Goal: Task Accomplishment & Management: Use online tool/utility

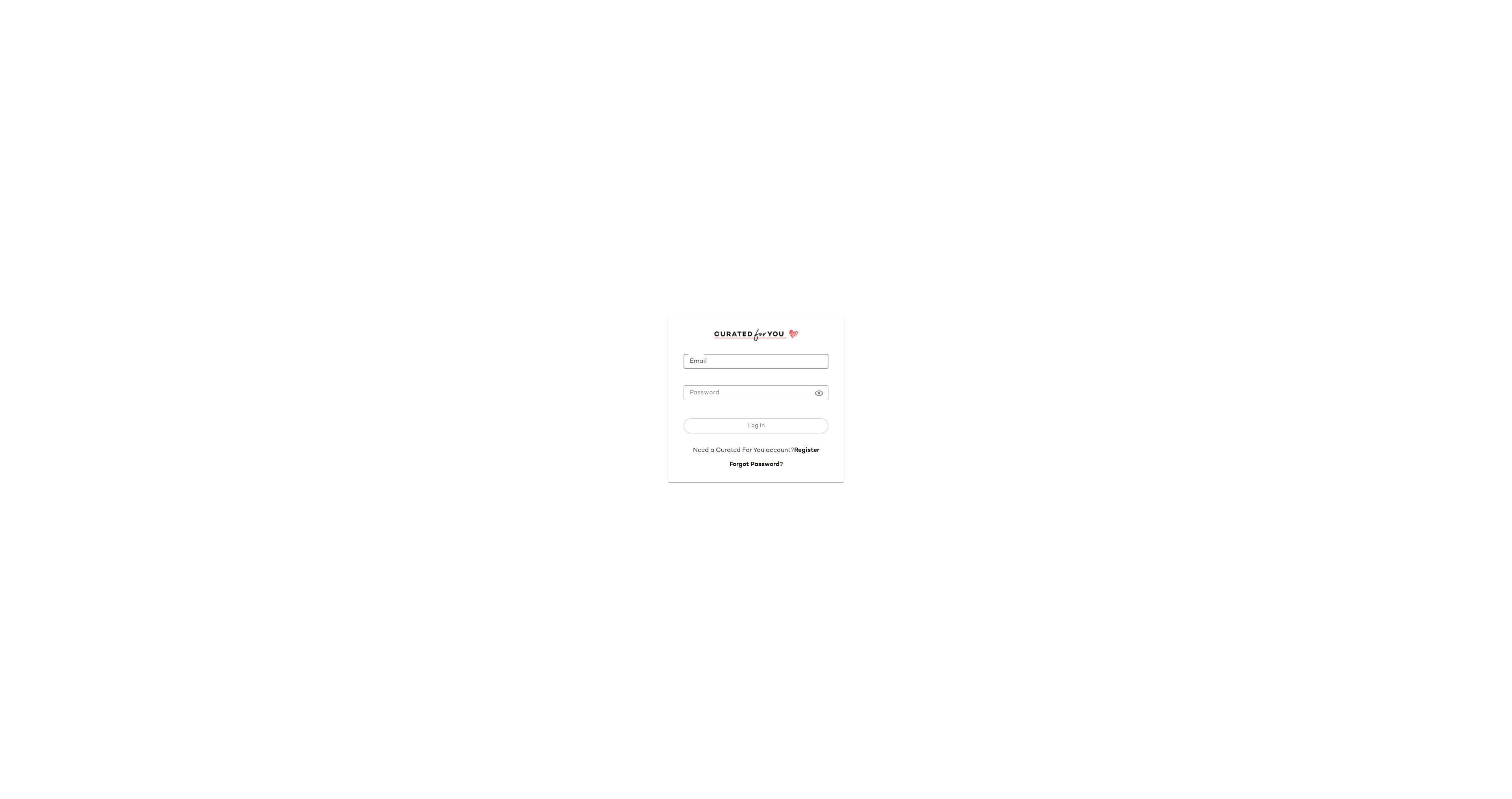
click at [783, 361] on input "Email" at bounding box center [756, 361] width 145 height 16
type input "**********"
click at [769, 427] on button "Log In" at bounding box center [756, 426] width 145 height 15
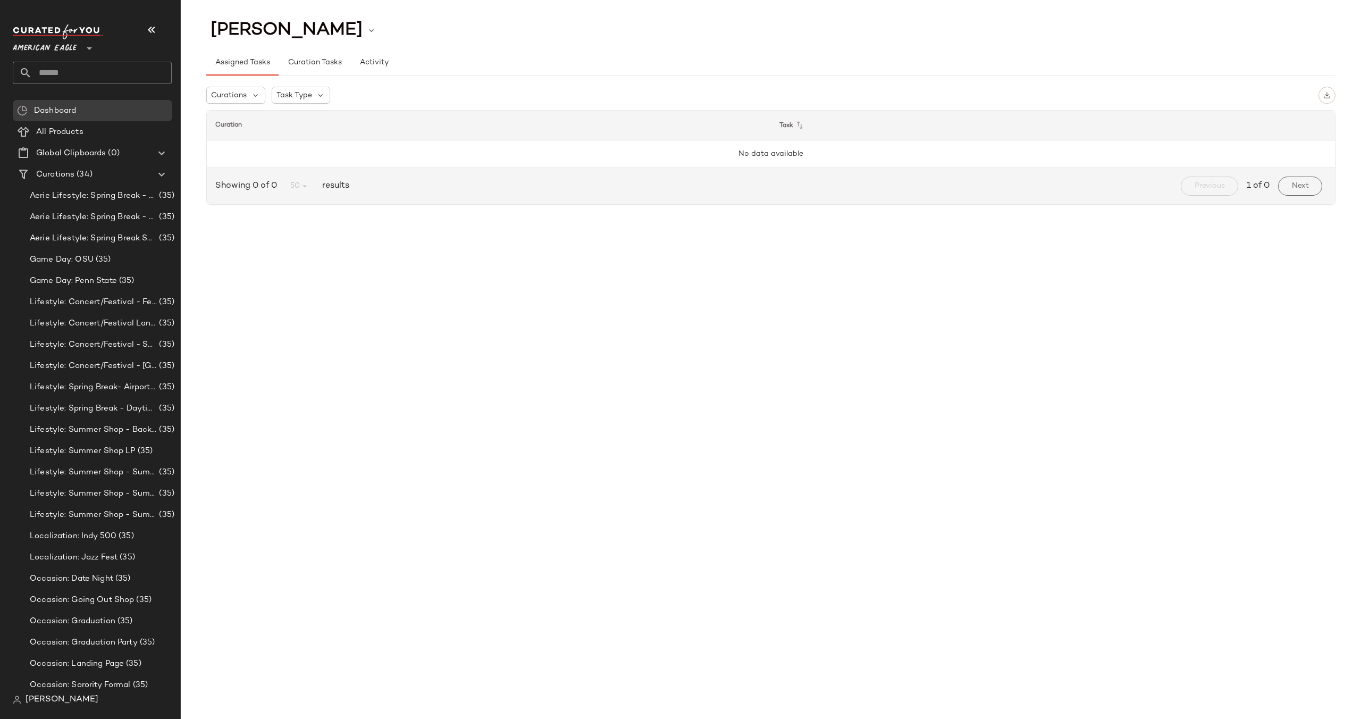
click at [57, 43] on span "American Eagle" at bounding box center [45, 45] width 64 height 19
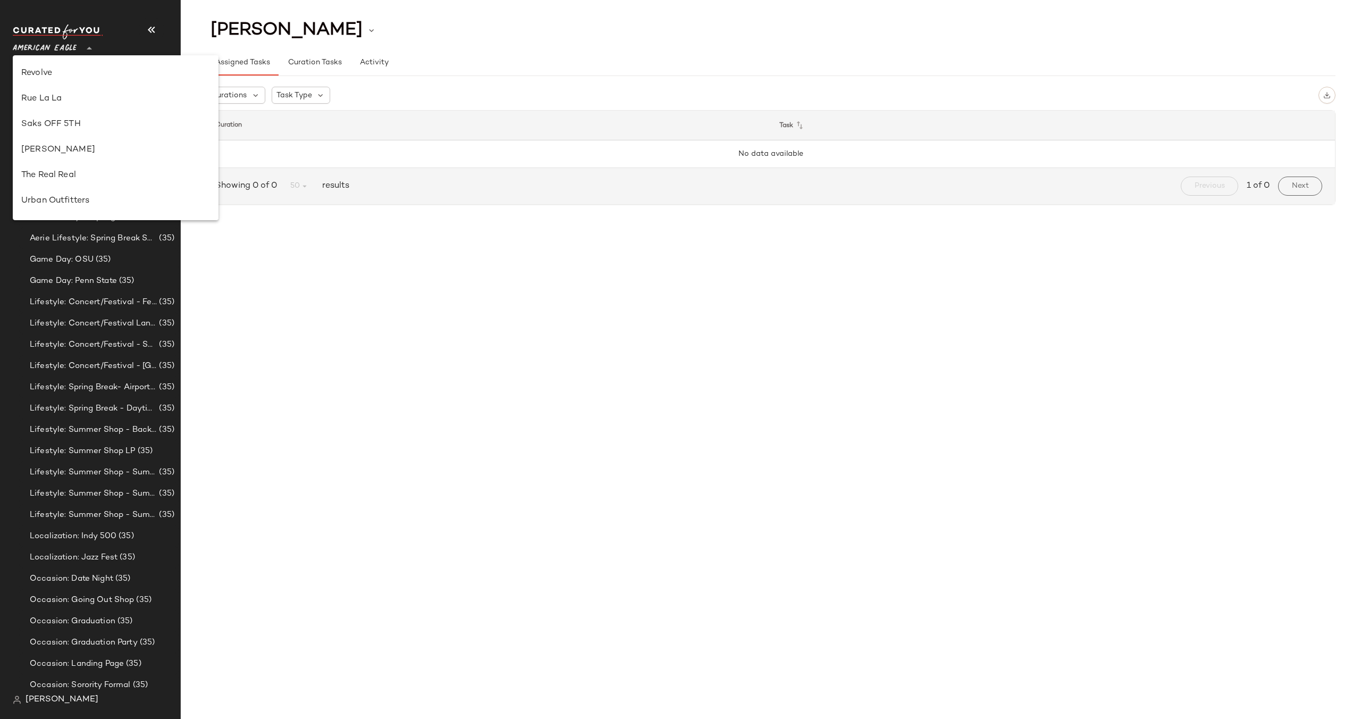
scroll to position [555, 0]
click at [75, 75] on div "Revolve" at bounding box center [115, 78] width 189 height 13
type input "**"
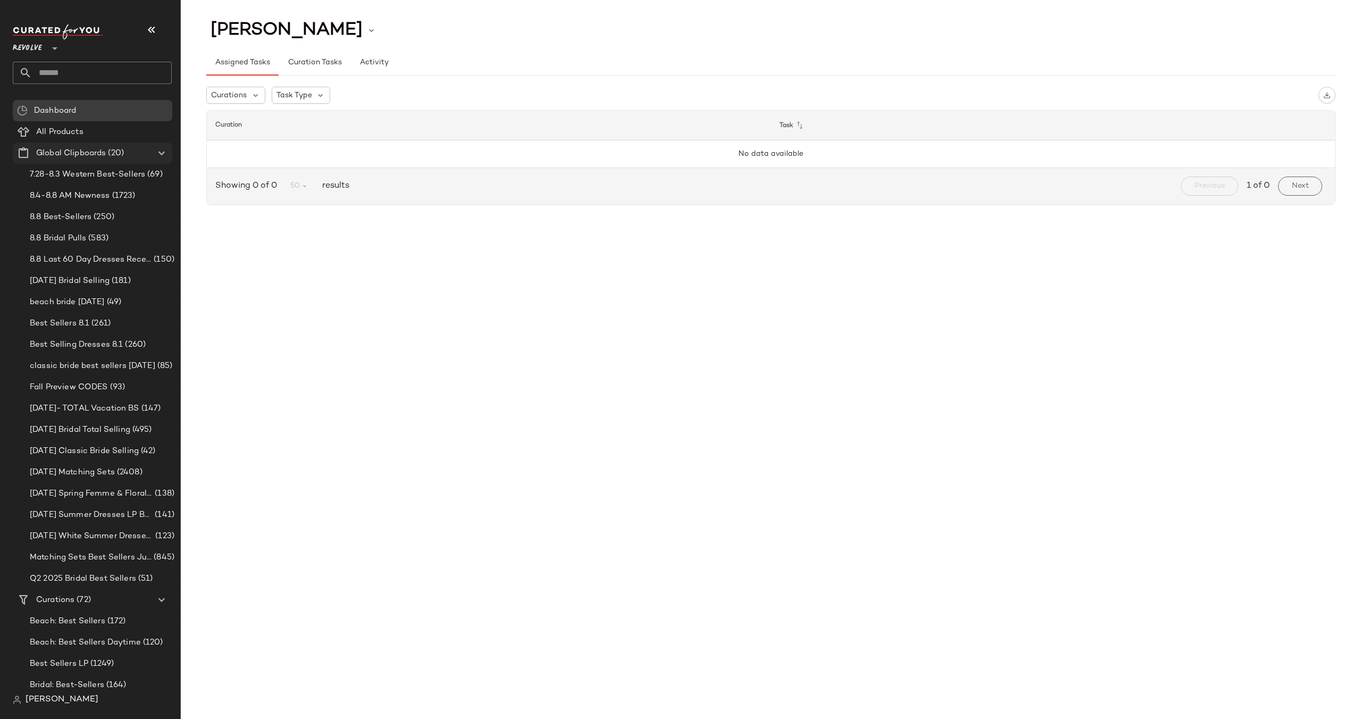
click at [160, 150] on icon at bounding box center [161, 153] width 13 height 13
click at [93, 66] on input "text" at bounding box center [102, 73] width 140 height 22
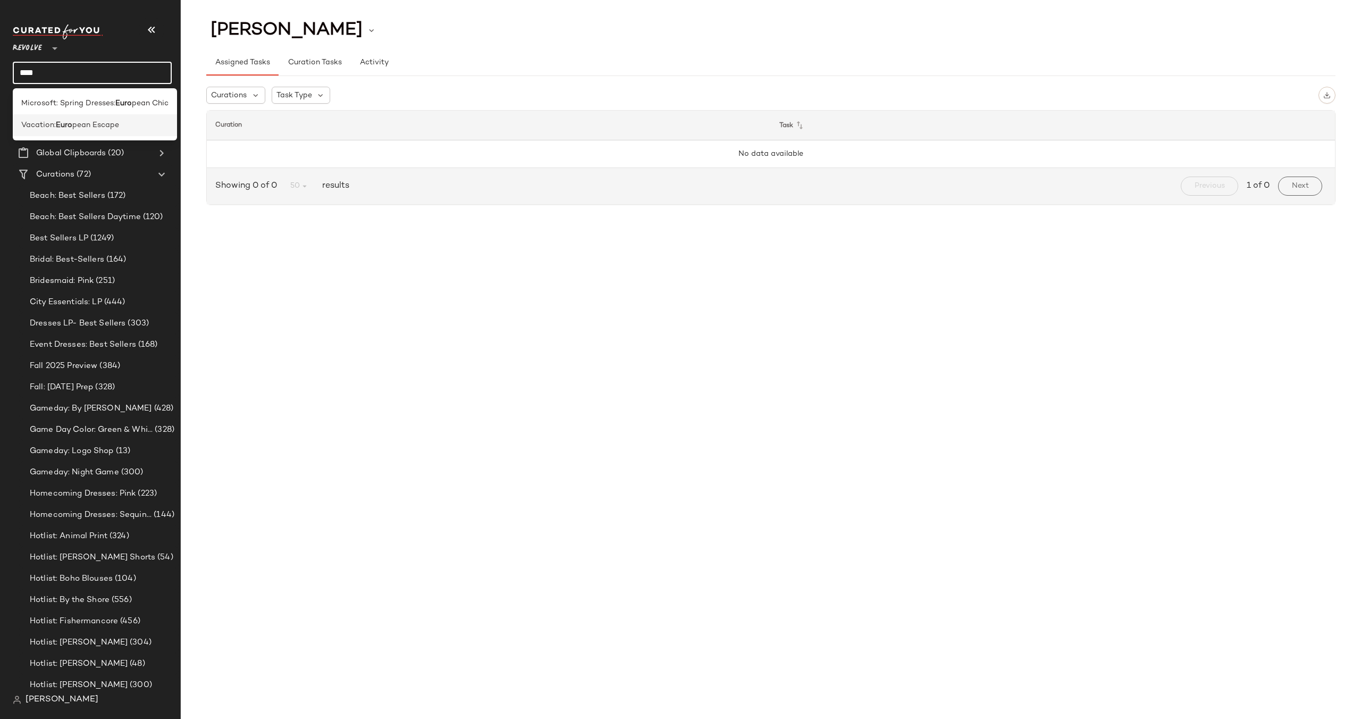
type input "****"
click at [88, 123] on span "pean Escape" at bounding box center [95, 125] width 47 height 11
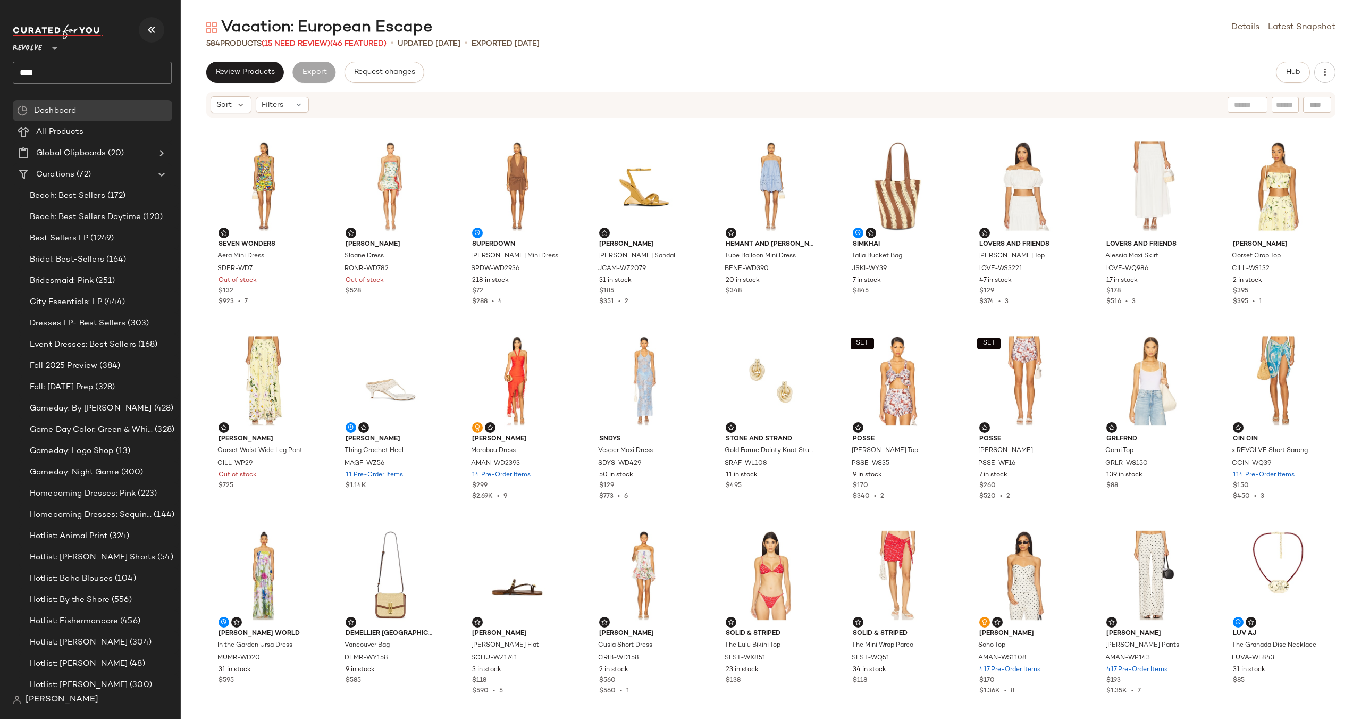
click at [150, 30] on icon "button" at bounding box center [151, 29] width 13 height 13
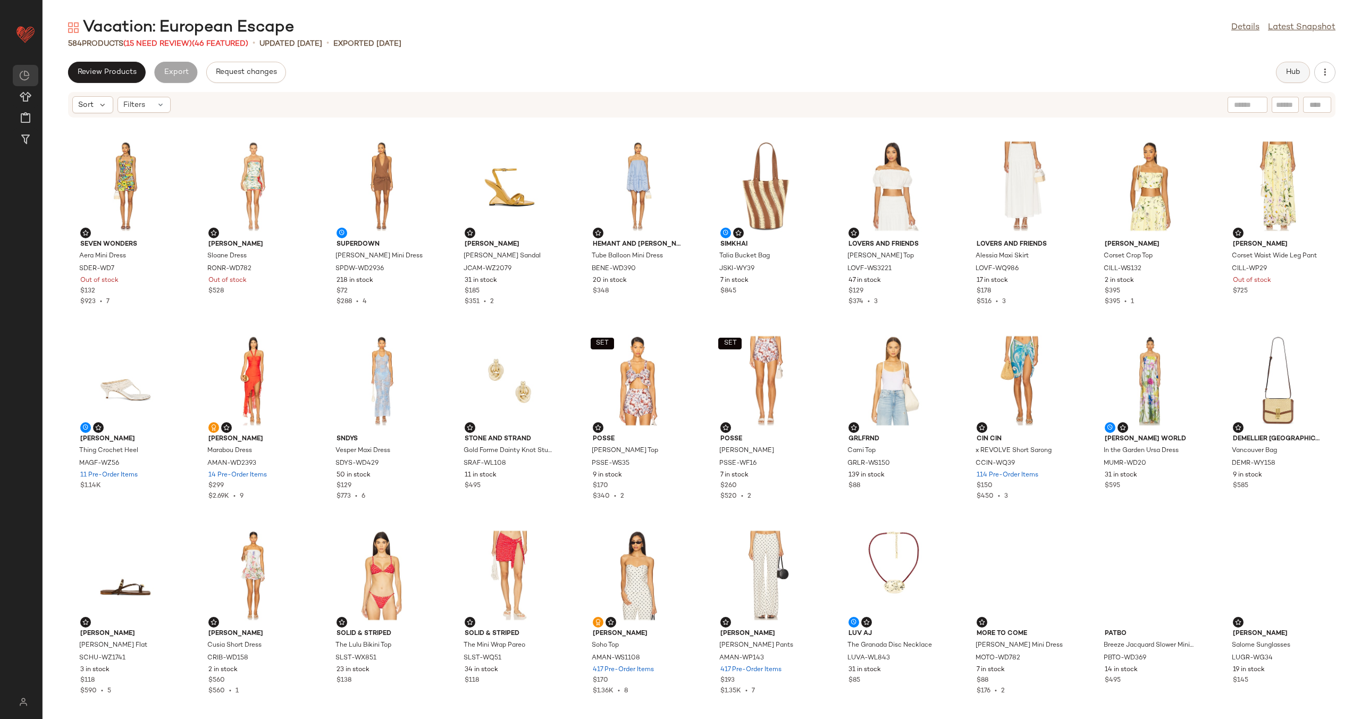
click at [1297, 74] on span "Hub" at bounding box center [1293, 72] width 15 height 9
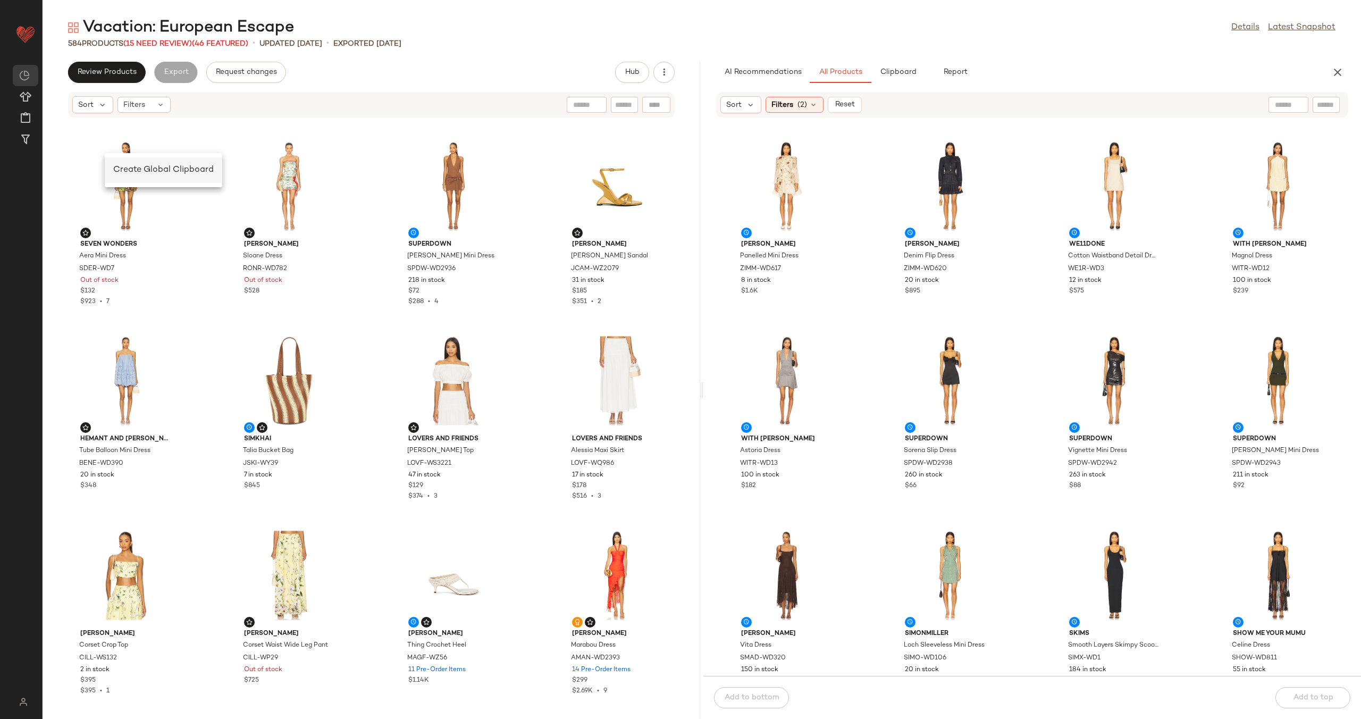
click at [114, 164] on div "Create Global Clipboard" at bounding box center [163, 170] width 101 height 13
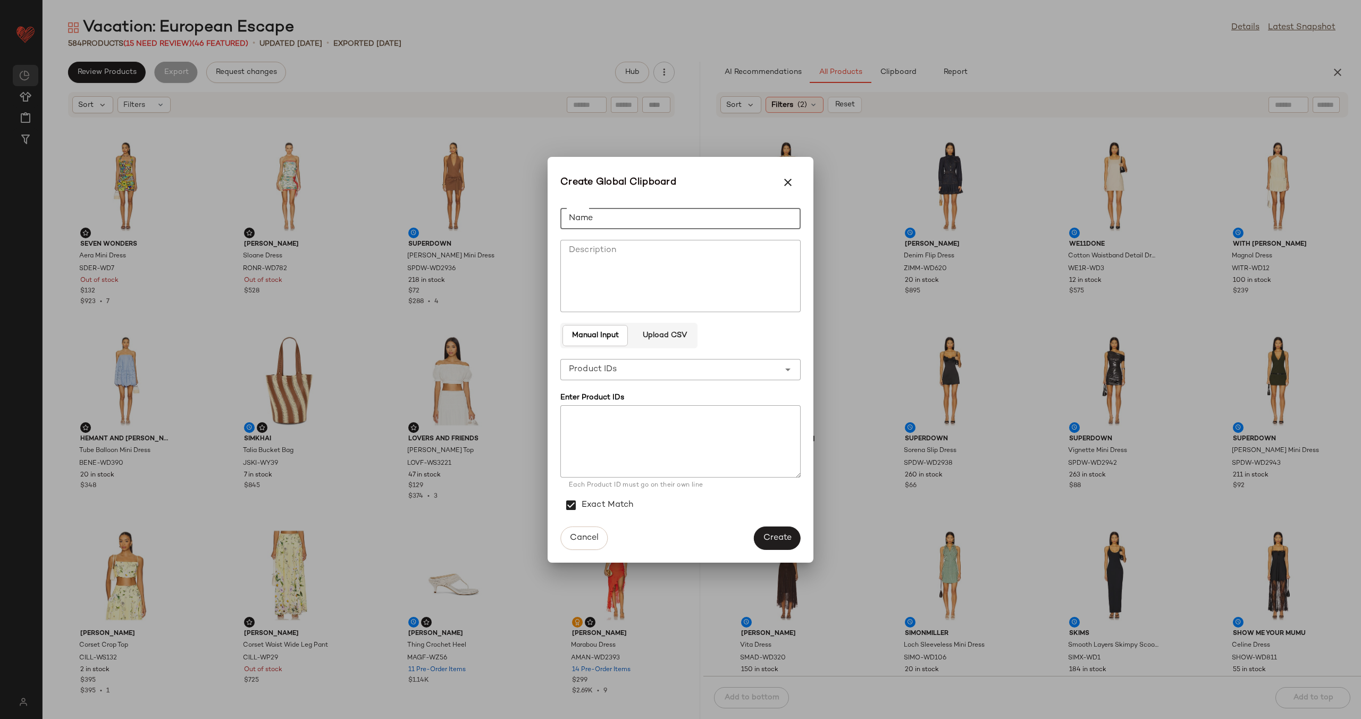
click at [665, 218] on input "Name" at bounding box center [681, 218] width 240 height 21
type input "**********"
click at [667, 423] on textarea at bounding box center [681, 441] width 240 height 72
paste textarea "**********"
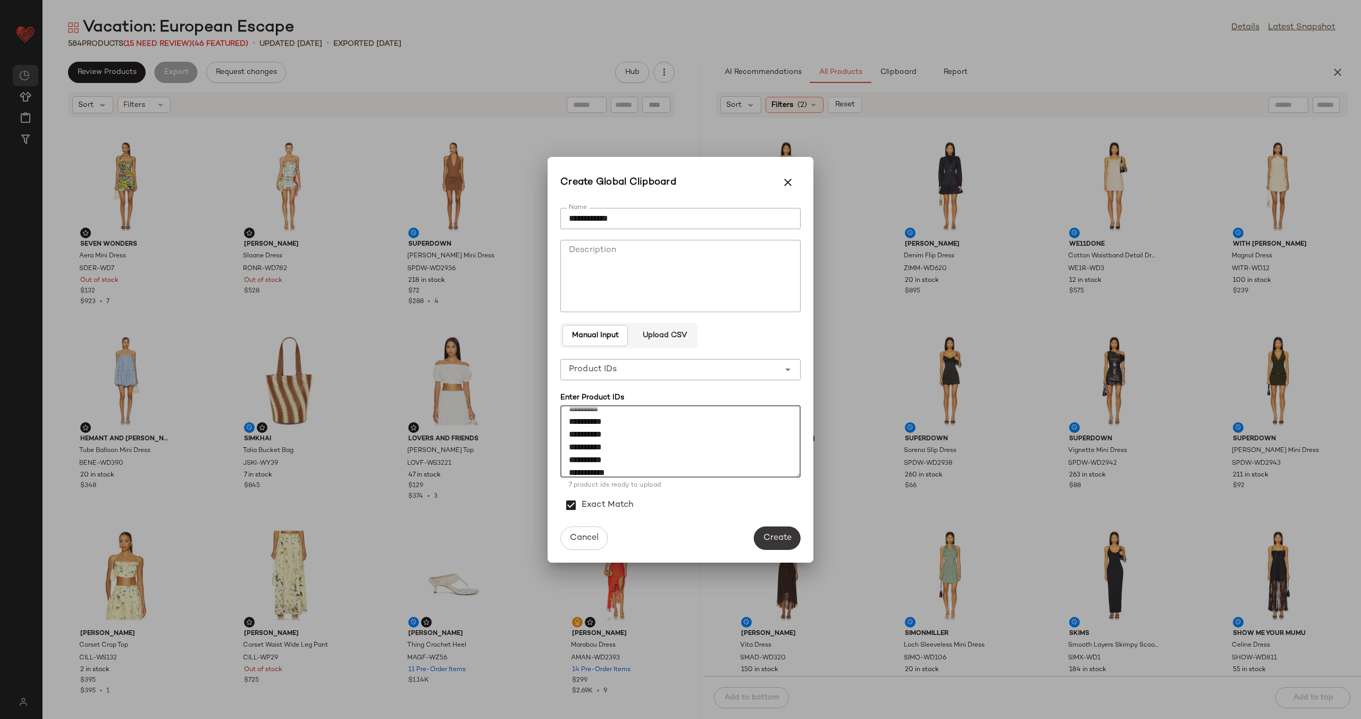
type textarea "**********"
click at [771, 537] on span "Create" at bounding box center [777, 538] width 29 height 10
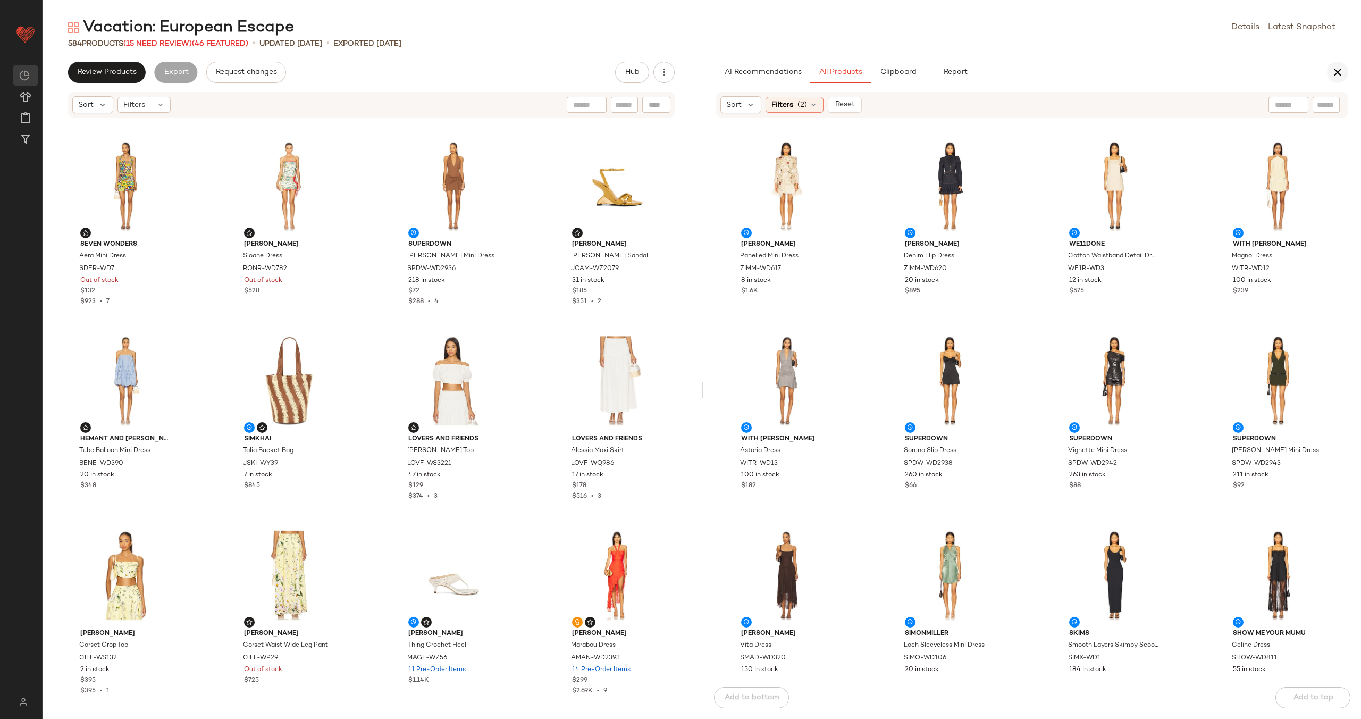
click at [1333, 69] on icon "button" at bounding box center [1338, 72] width 13 height 13
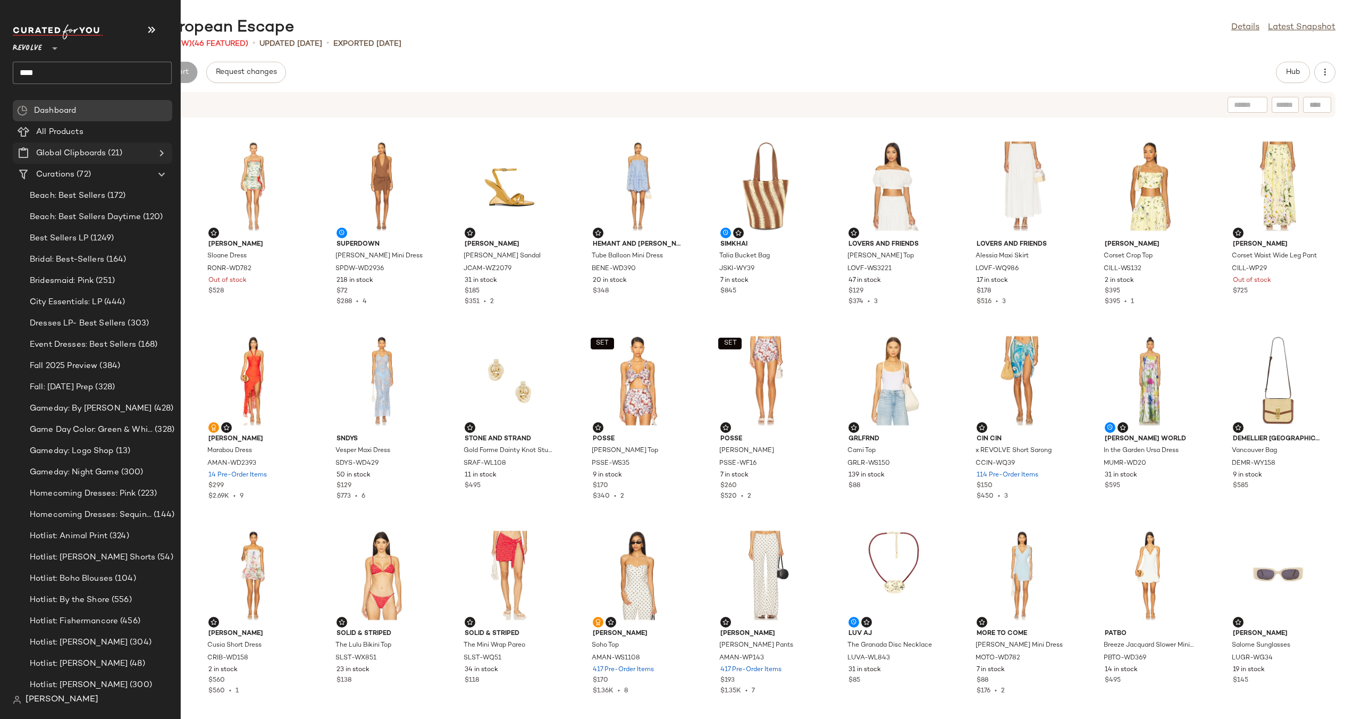
click at [164, 153] on icon at bounding box center [161, 153] width 13 height 13
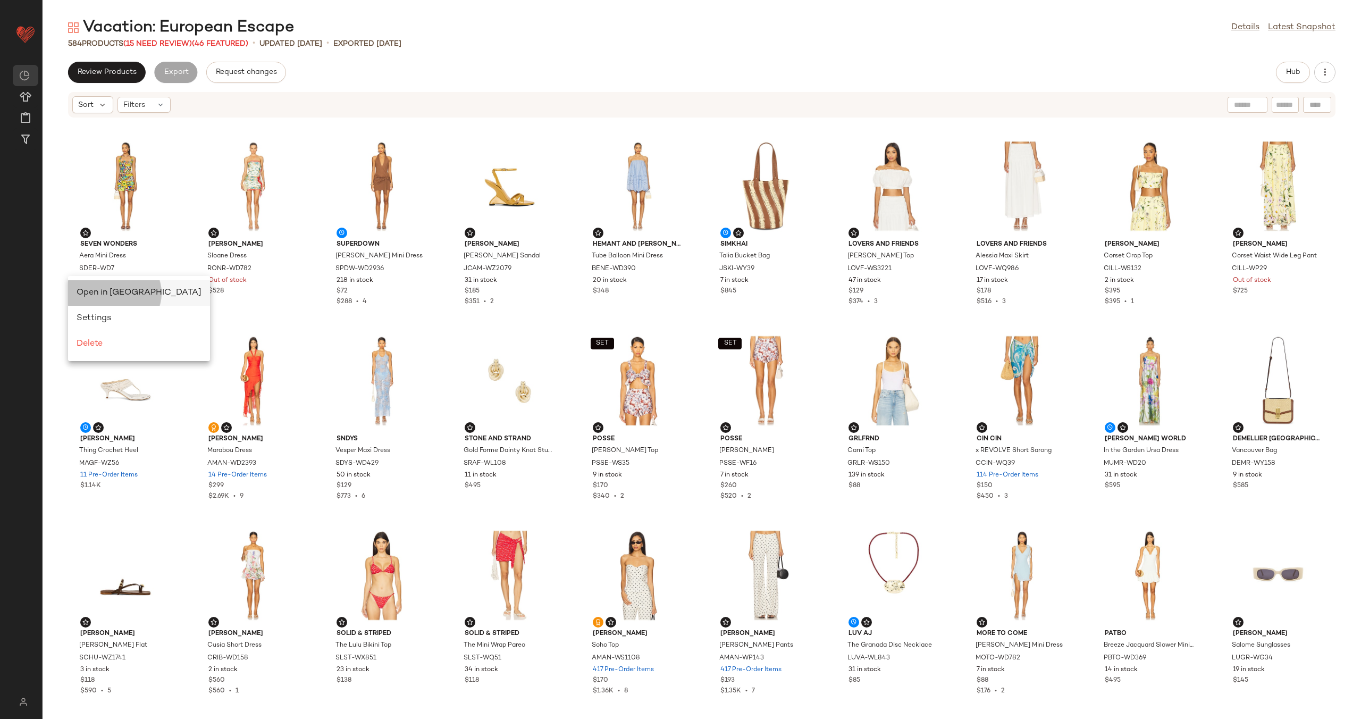
click at [88, 292] on span "Open in [GEOGRAPHIC_DATA]" at bounding box center [139, 292] width 125 height 9
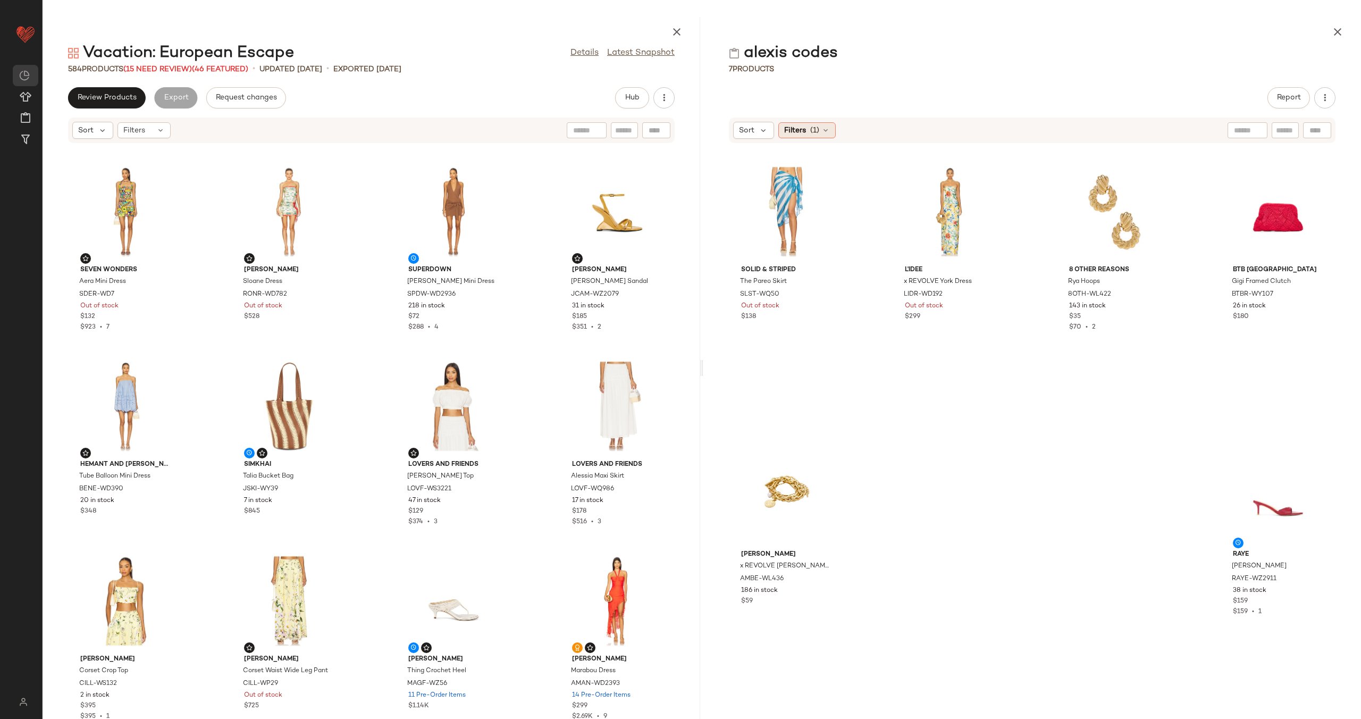
click at [827, 130] on icon at bounding box center [826, 130] width 9 height 9
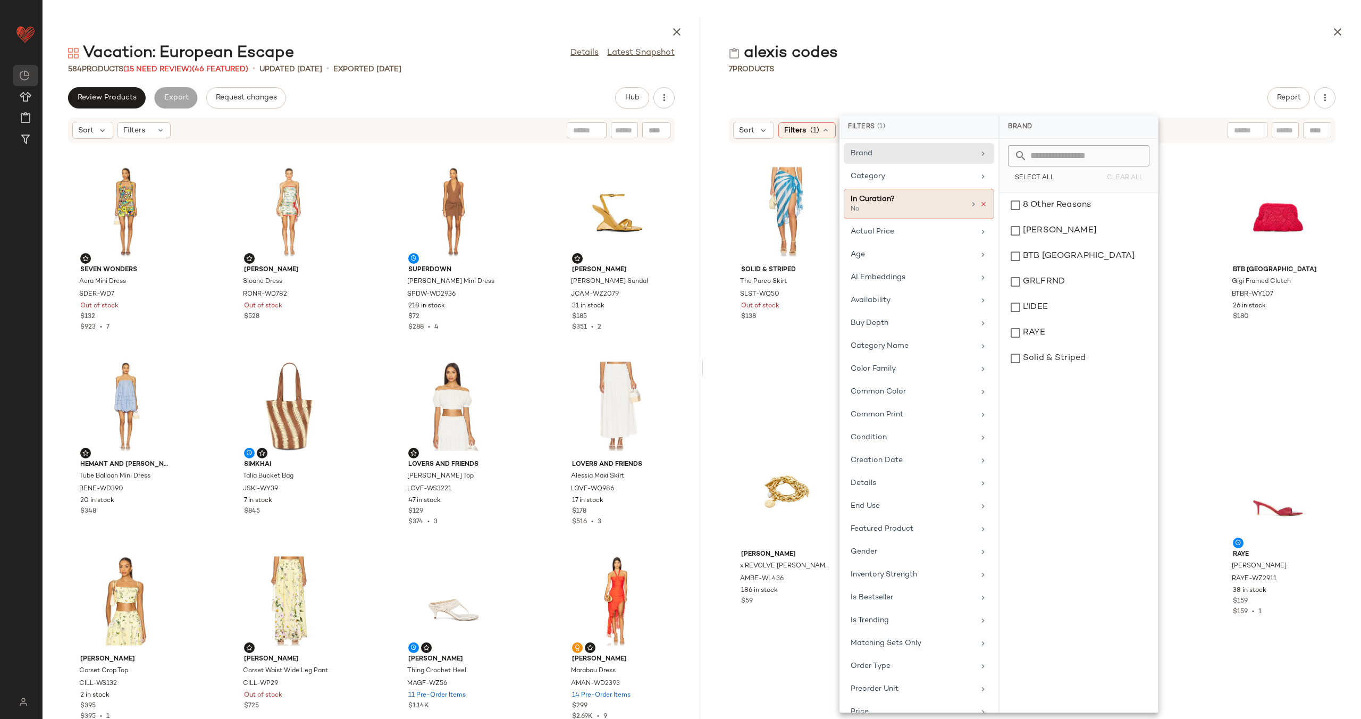
click at [980, 202] on icon at bounding box center [983, 203] width 7 height 7
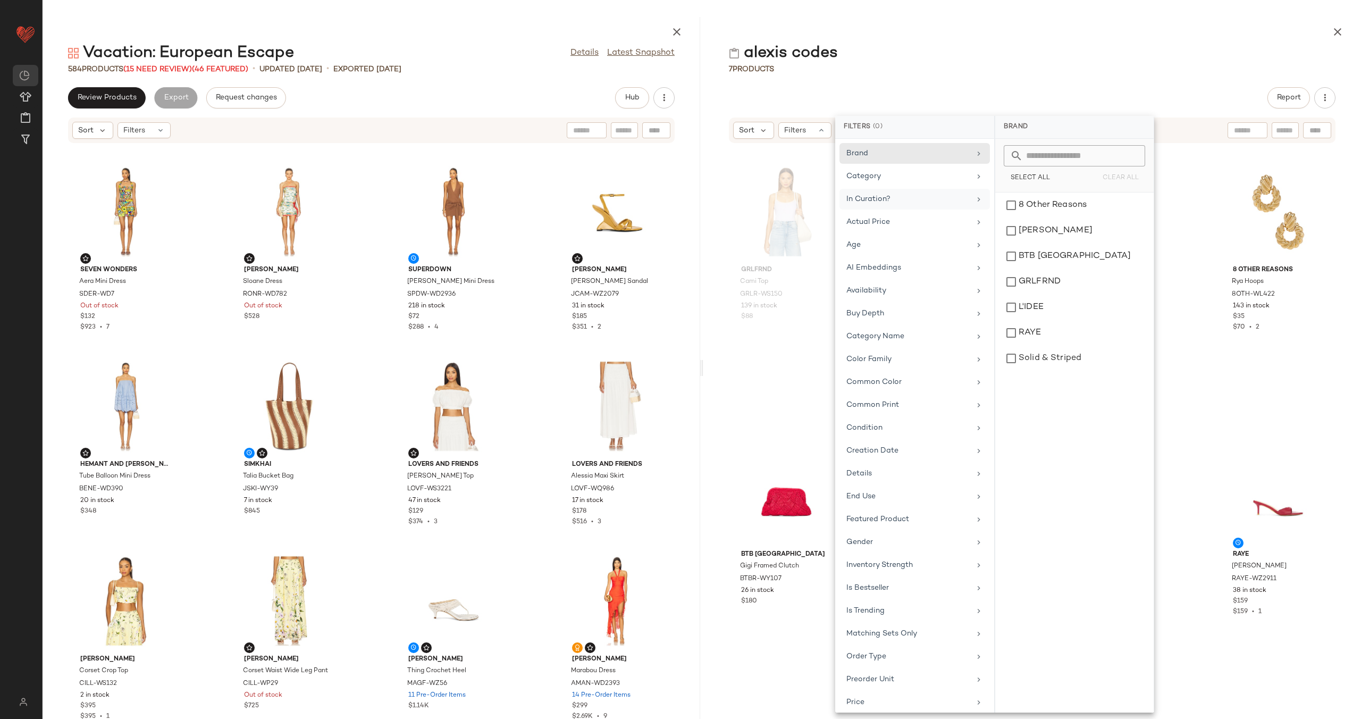
click at [718, 373] on div "GRLFRND Cami Top GRLR-WS150 139 in stock $88 Solid & Striped The Pareo Skirt SL…" at bounding box center [1033, 437] width 658 height 563
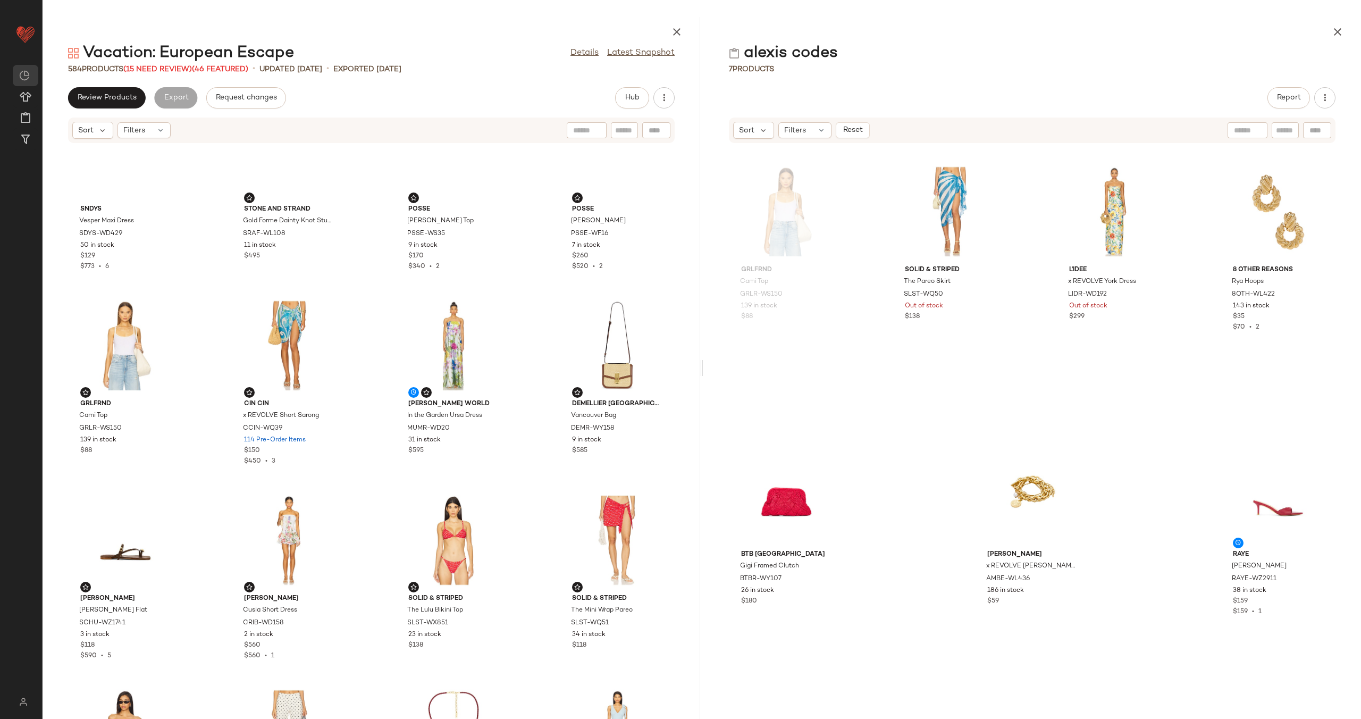
scroll to position [589, 0]
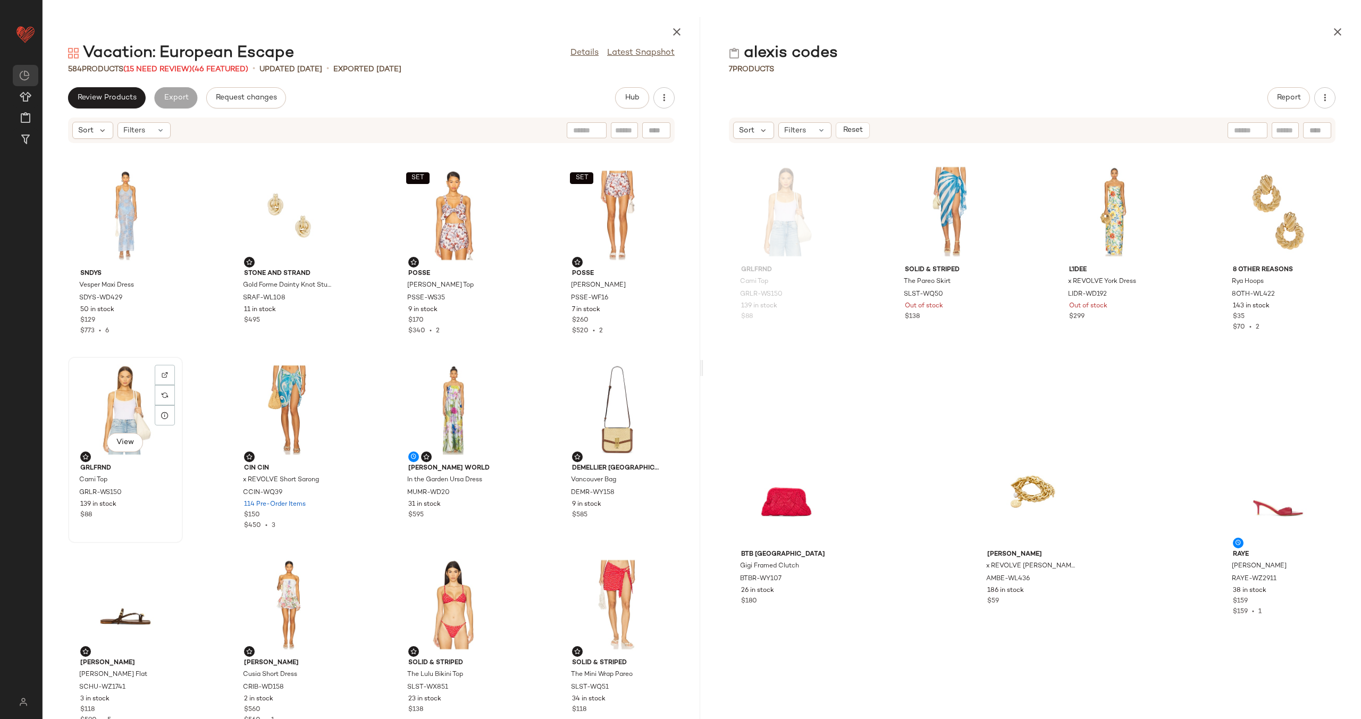
click at [127, 407] on div "View" at bounding box center [125, 410] width 107 height 99
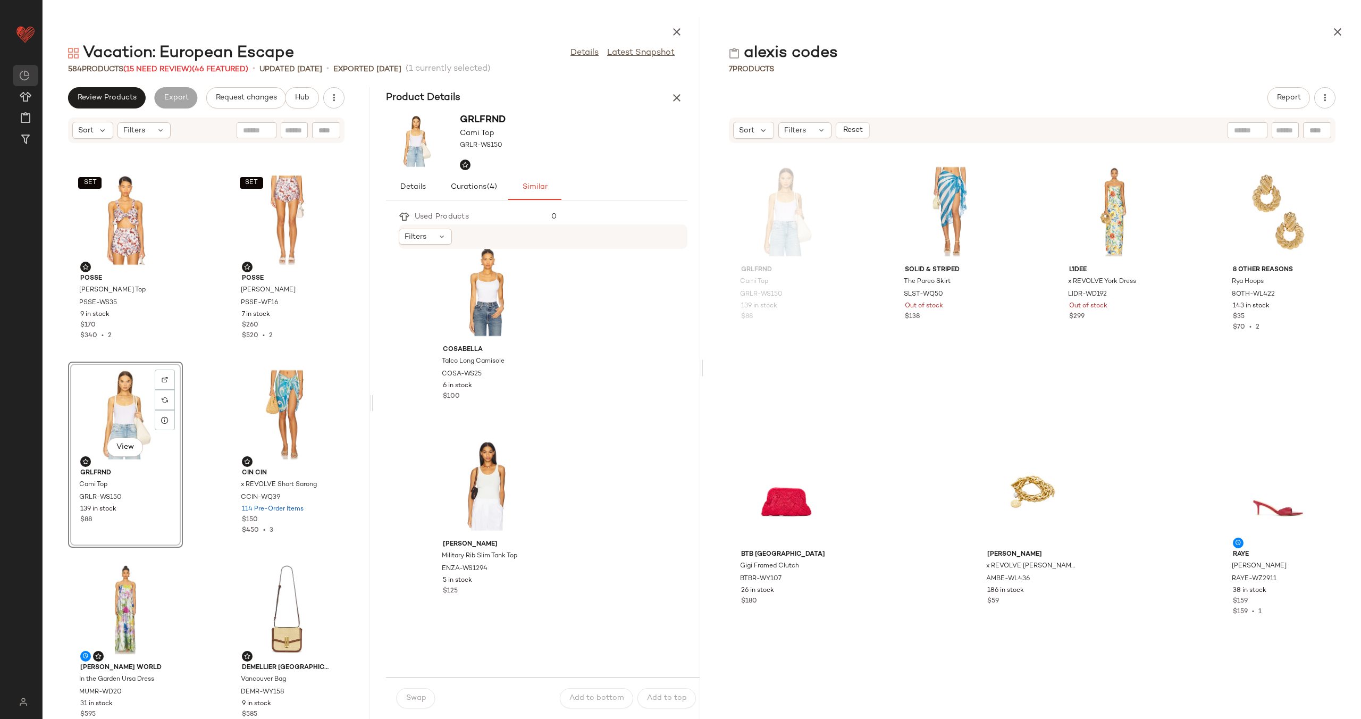
scroll to position [879, 0]
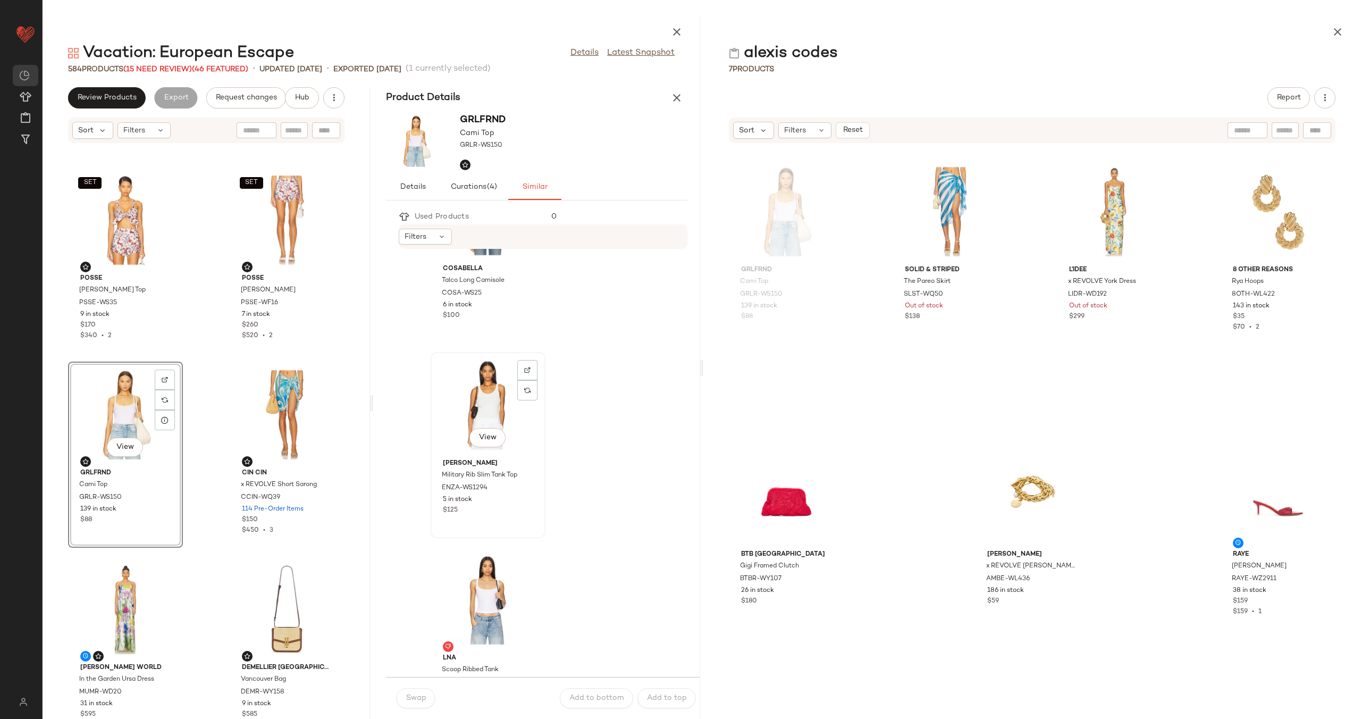
click at [478, 415] on div "View" at bounding box center [488, 405] width 107 height 99
click at [411, 695] on span "Swap" at bounding box center [416, 698] width 21 height 9
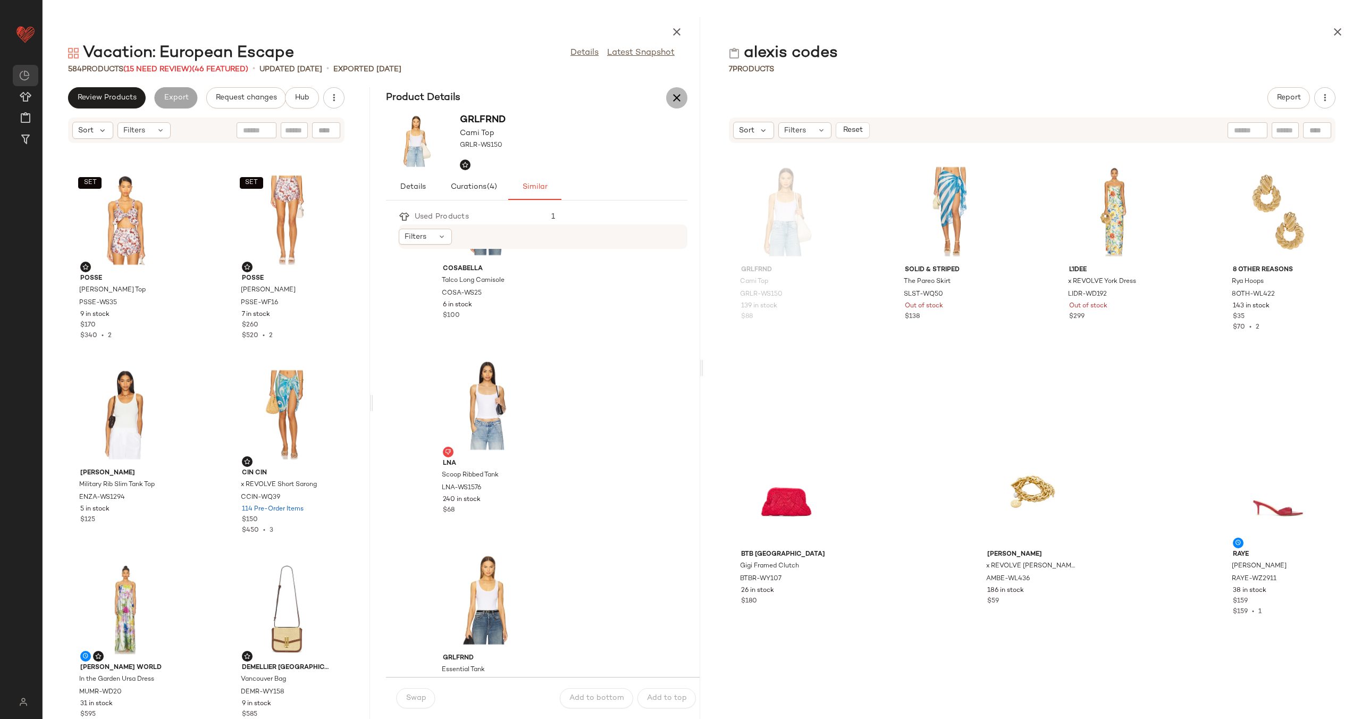
click at [680, 102] on icon "button" at bounding box center [677, 97] width 13 height 13
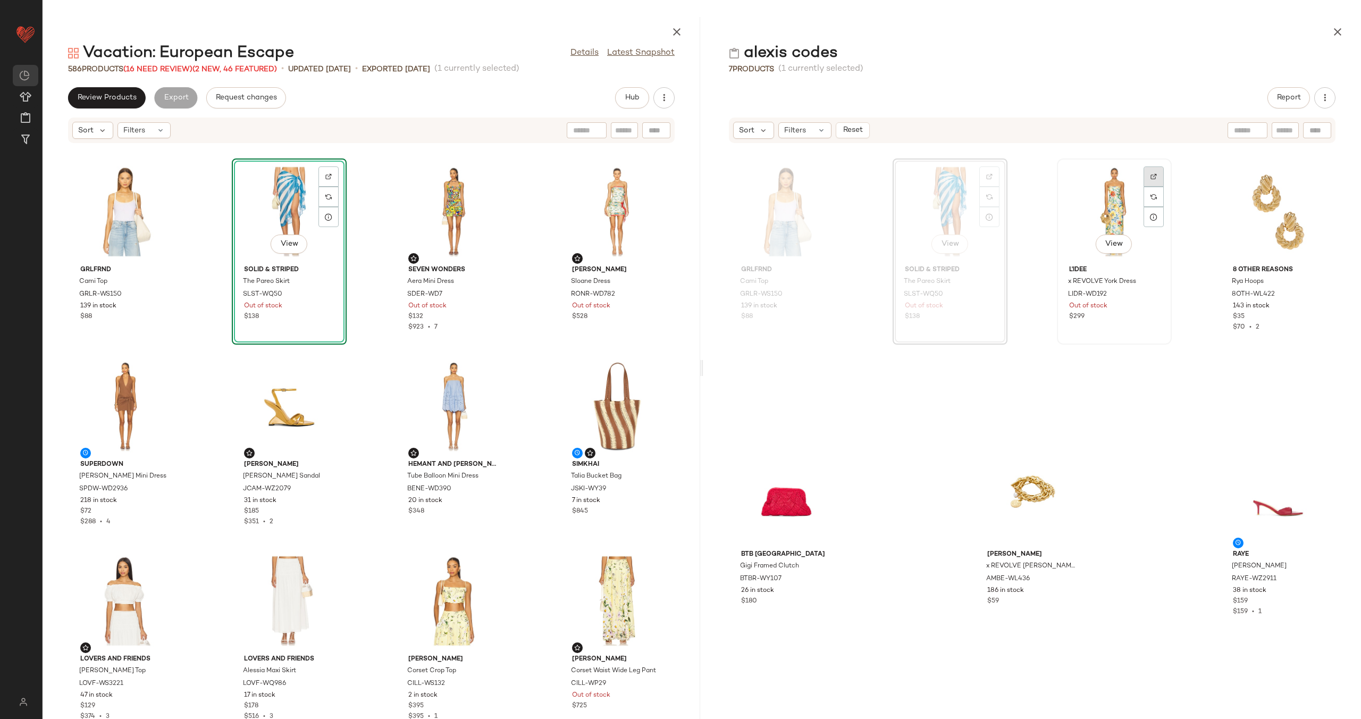
click at [1147, 187] on div at bounding box center [1154, 197] width 20 height 20
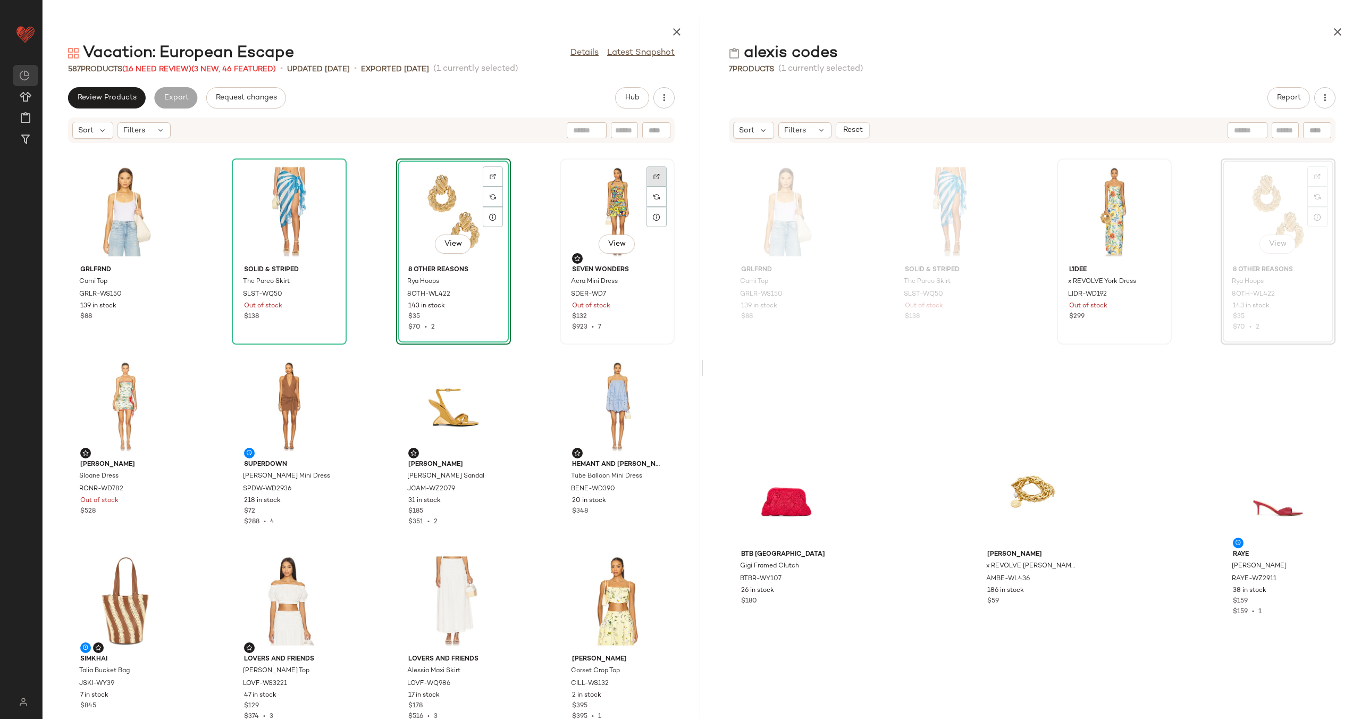
click at [654, 174] on img at bounding box center [657, 176] width 6 height 6
click at [177, 362] on div "View" at bounding box center [125, 406] width 107 height 99
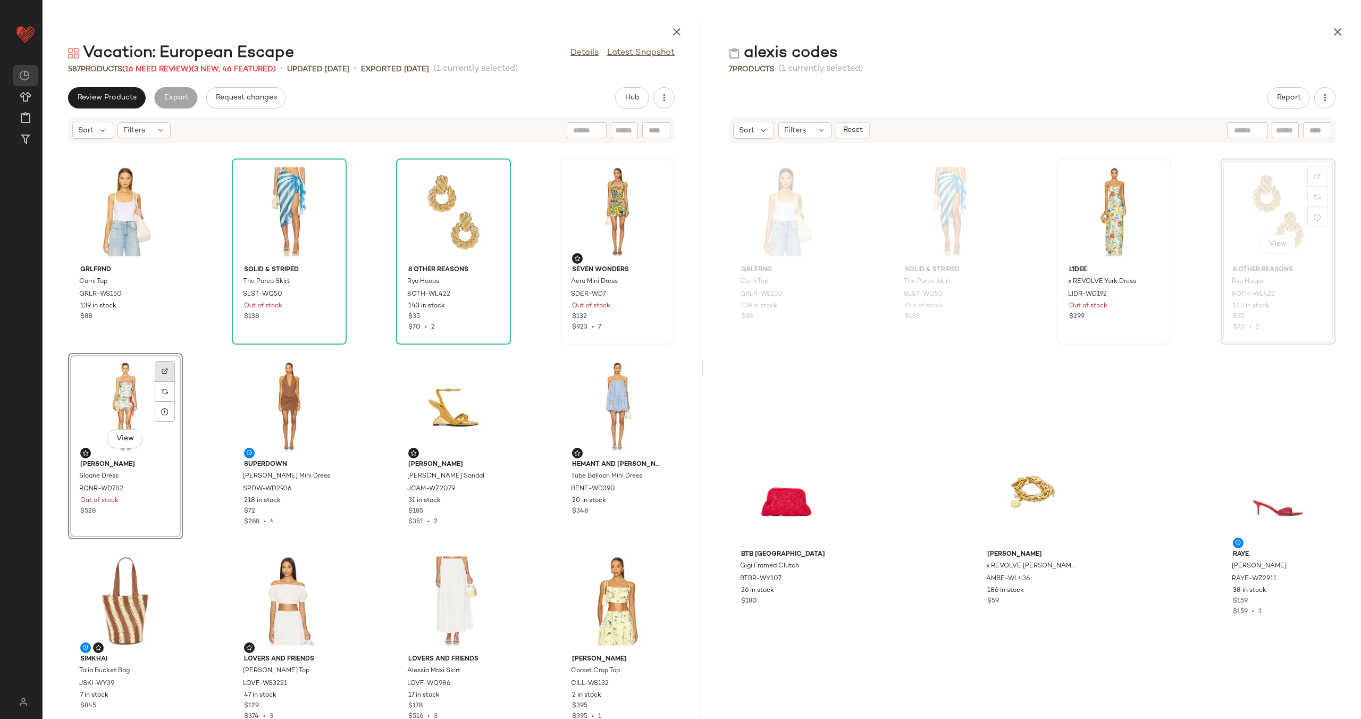
click at [168, 381] on div at bounding box center [165, 391] width 20 height 20
click at [132, 411] on div "View" at bounding box center [125, 406] width 107 height 99
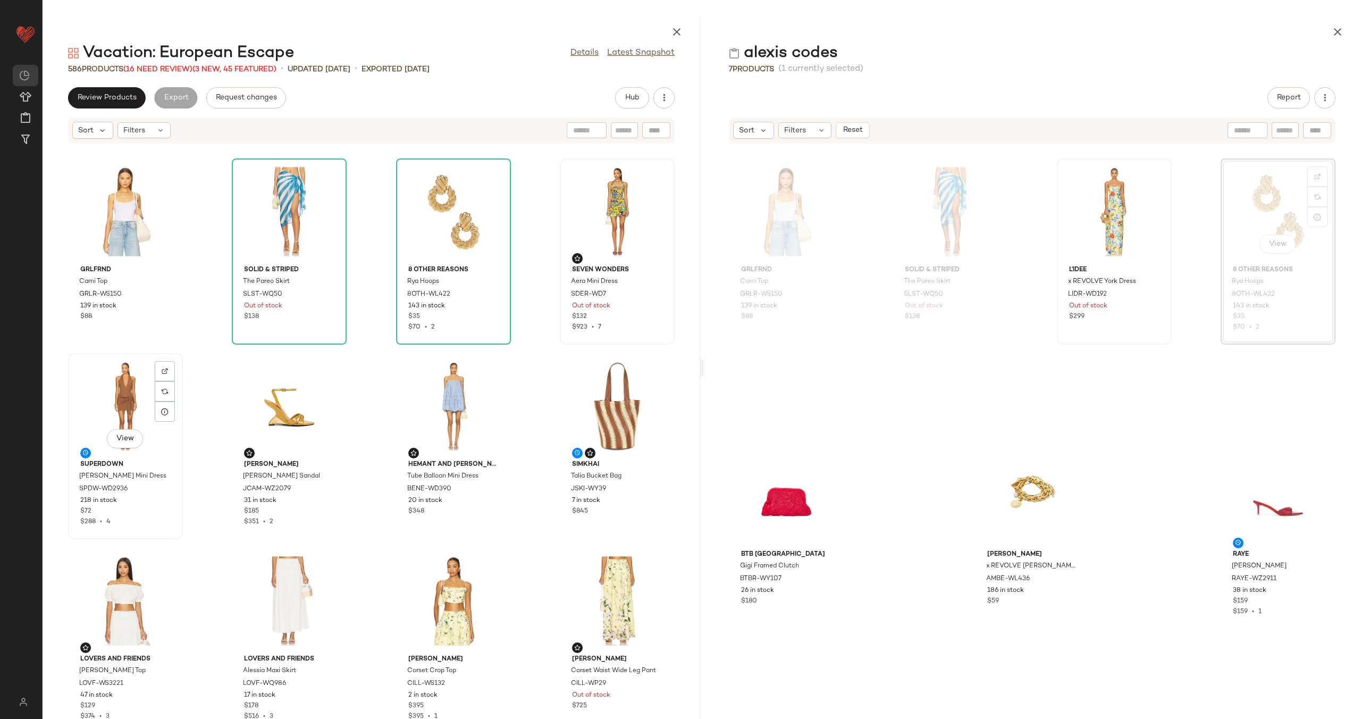
click at [127, 393] on div "View" at bounding box center [125, 406] width 107 height 99
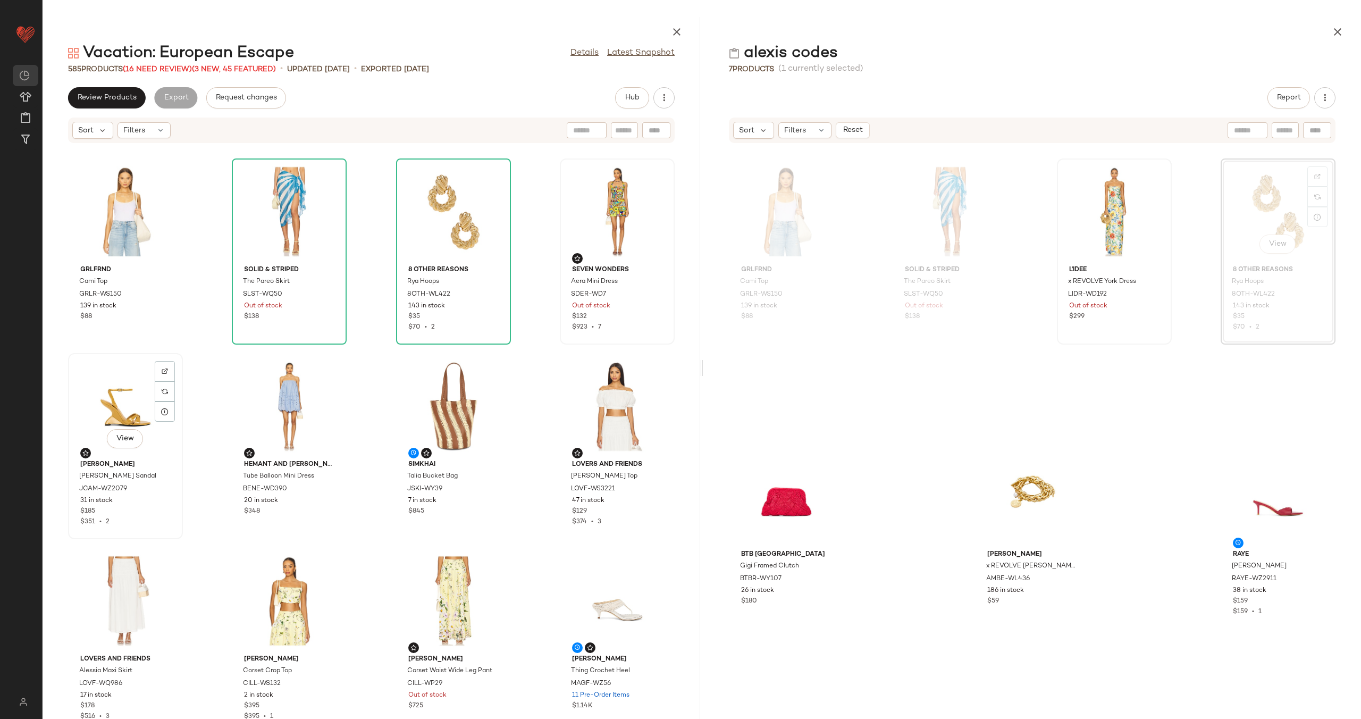
click at [112, 414] on div "View" at bounding box center [125, 406] width 107 height 99
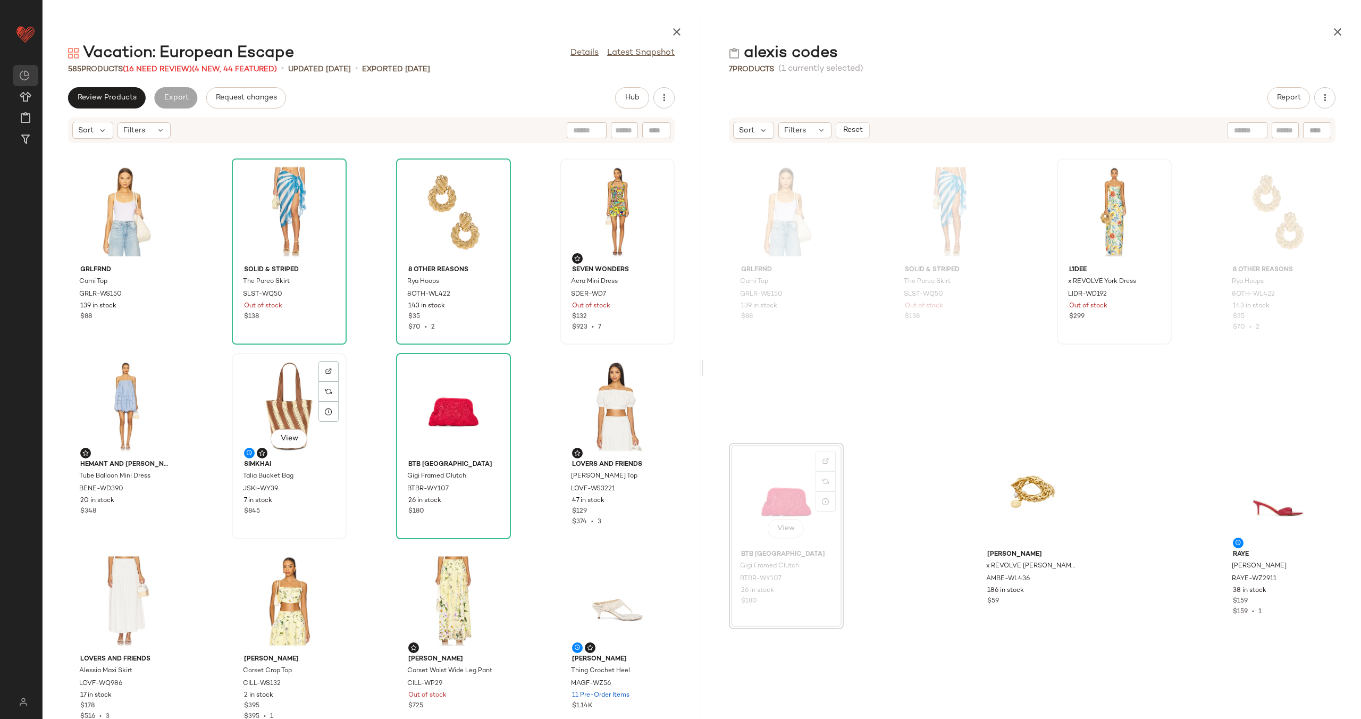
click at [290, 406] on div "View" at bounding box center [289, 406] width 107 height 99
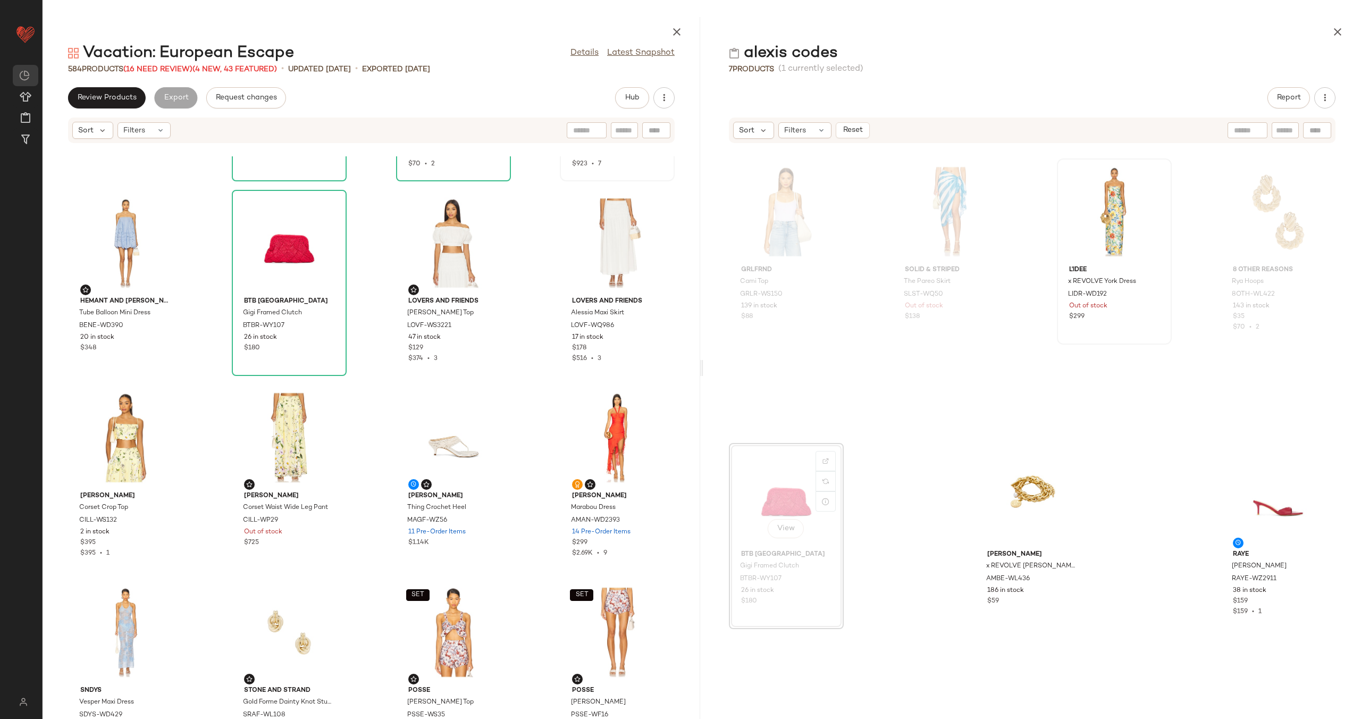
scroll to position [207, 0]
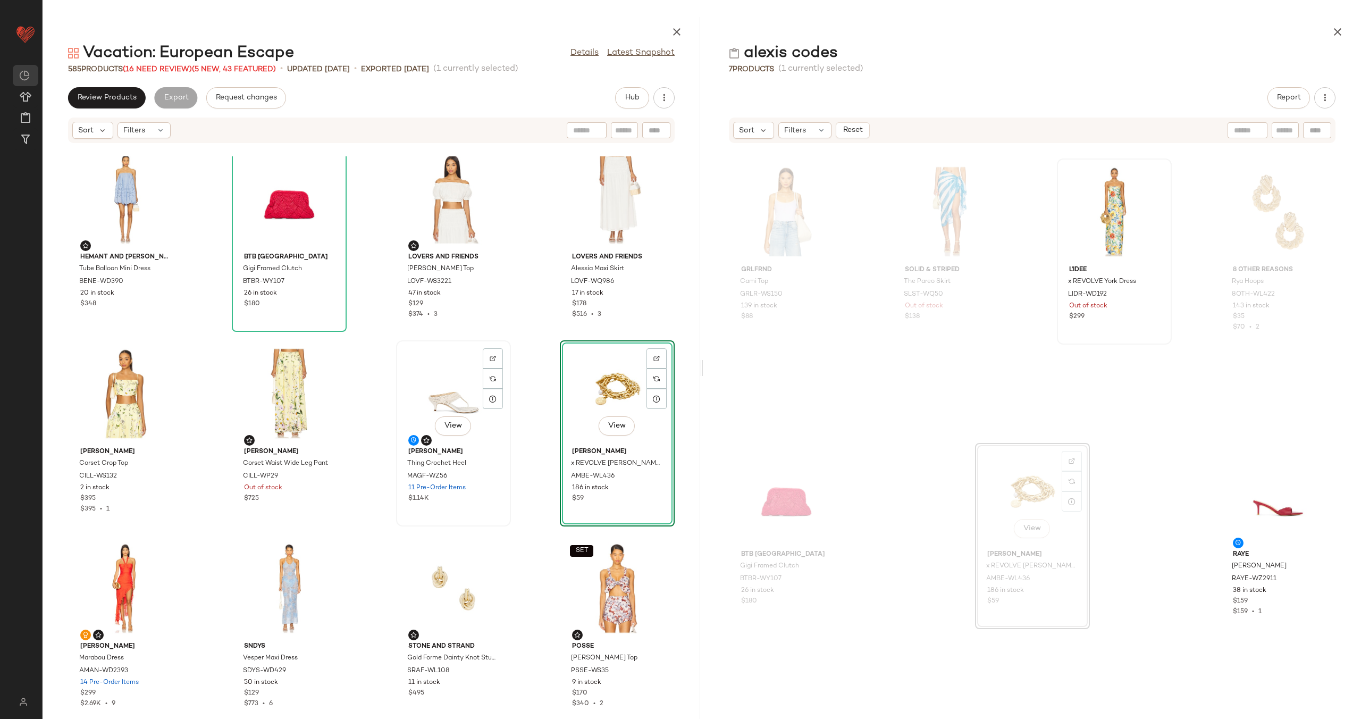
click at [428, 391] on div "View" at bounding box center [453, 393] width 107 height 99
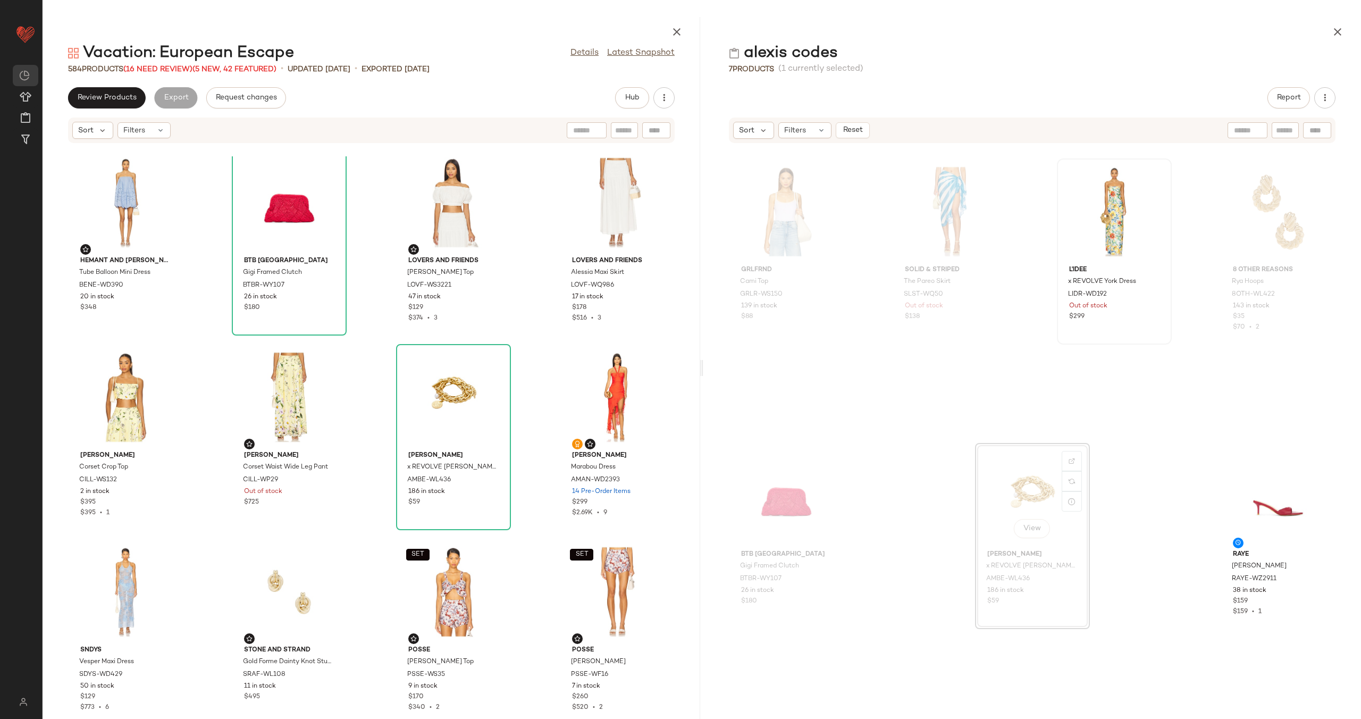
scroll to position [341, 0]
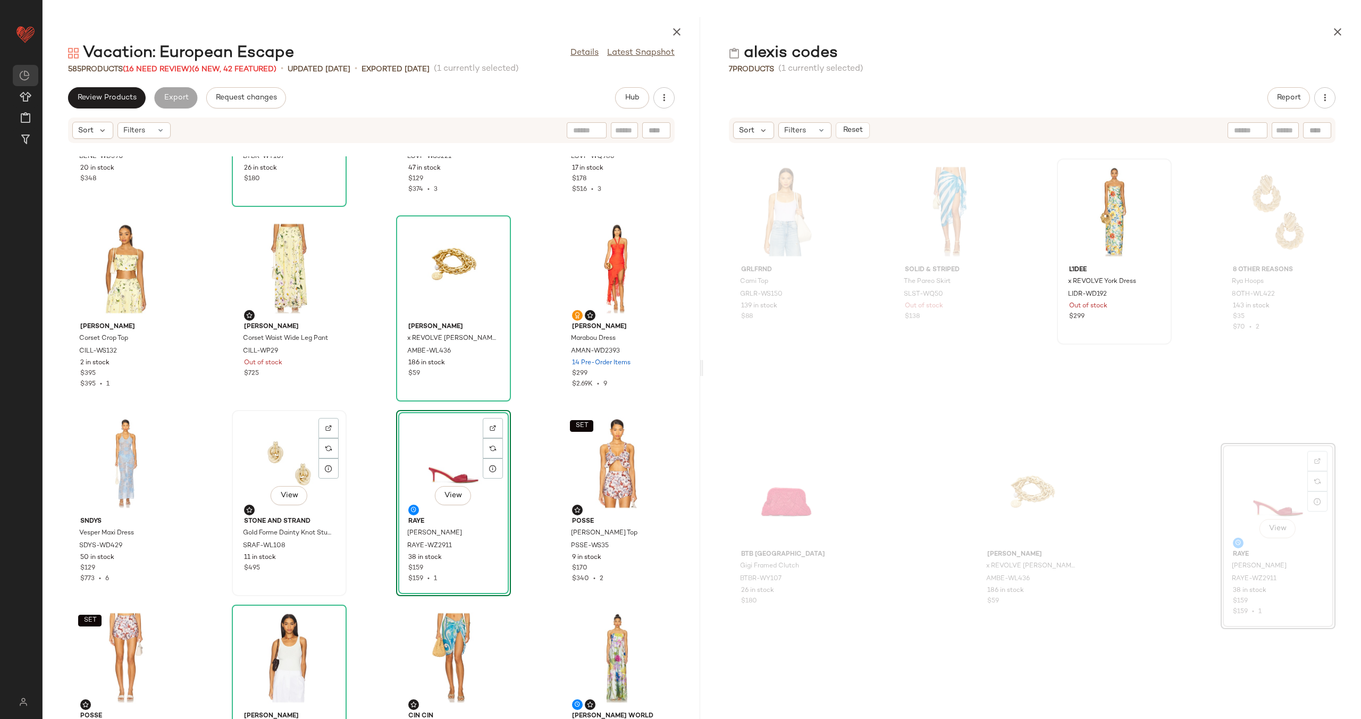
click at [280, 463] on div "View" at bounding box center [289, 463] width 107 height 99
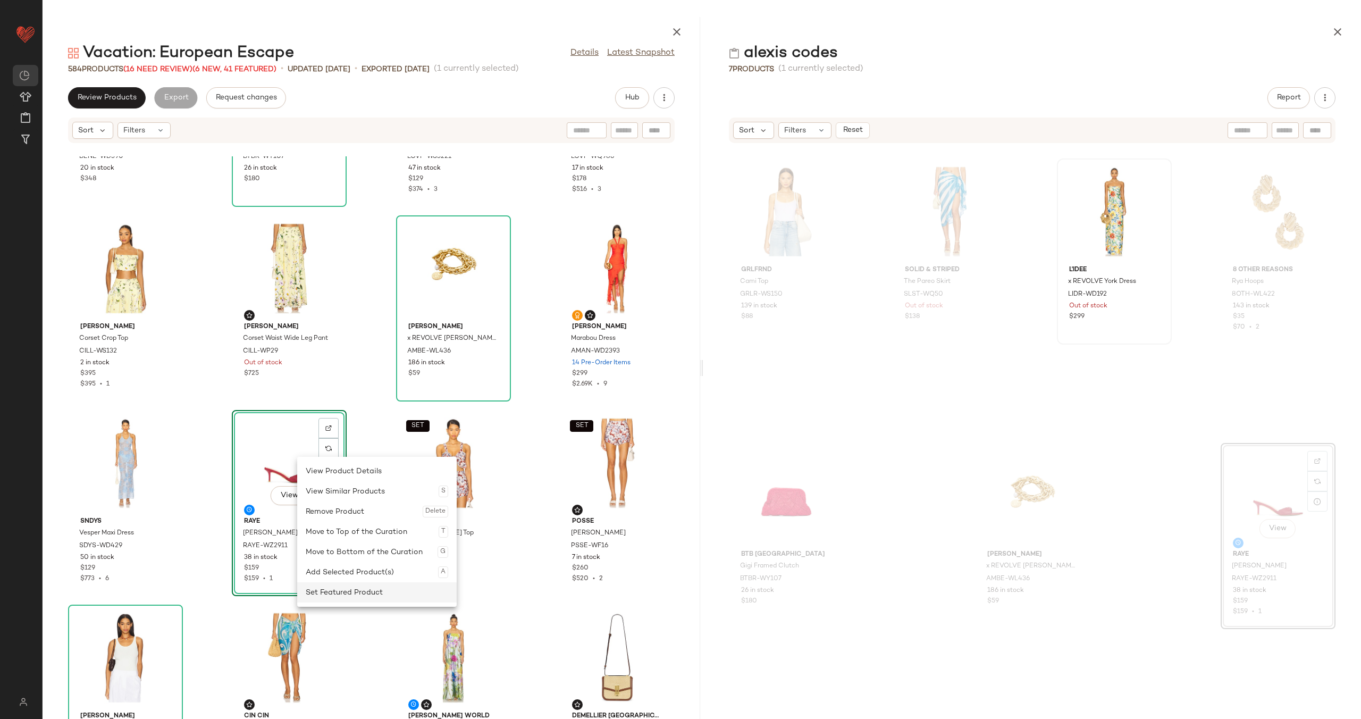
click at [351, 586] on div "Set Featured Product" at bounding box center [377, 592] width 143 height 20
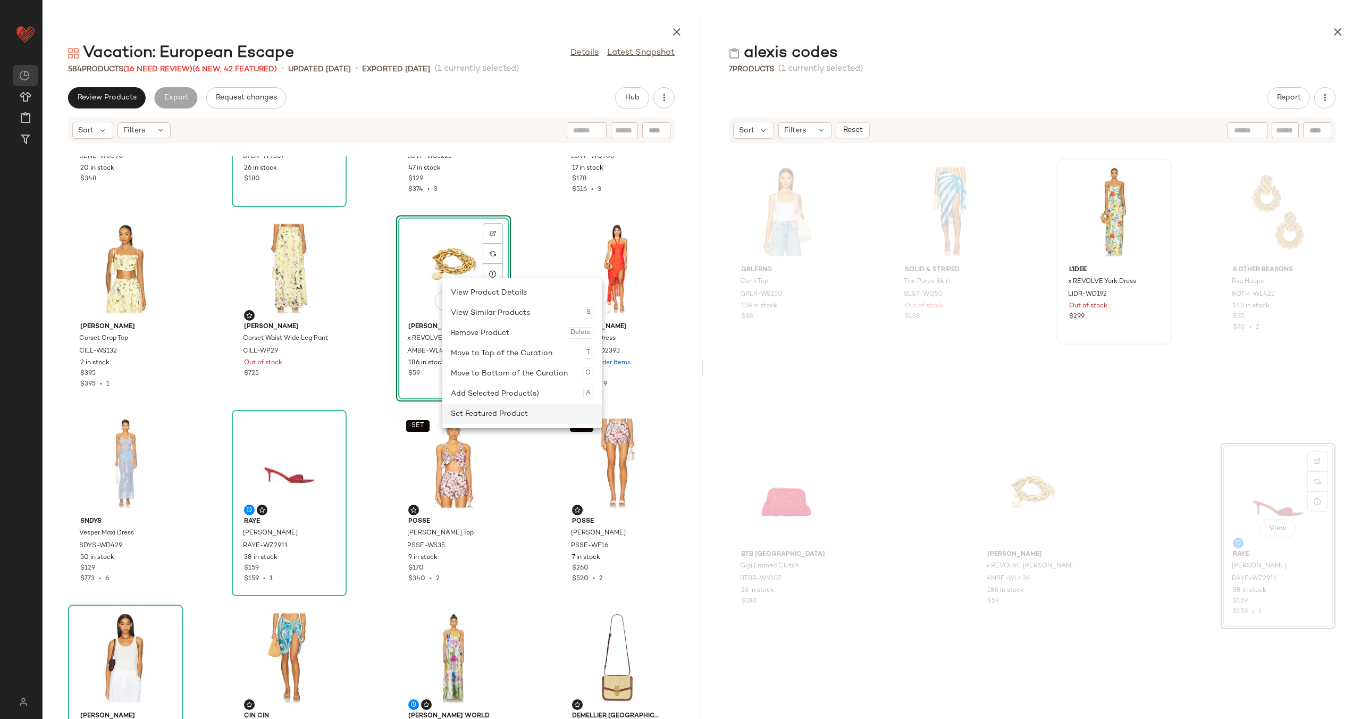
click at [485, 409] on div "Set Featured Product" at bounding box center [522, 414] width 143 height 20
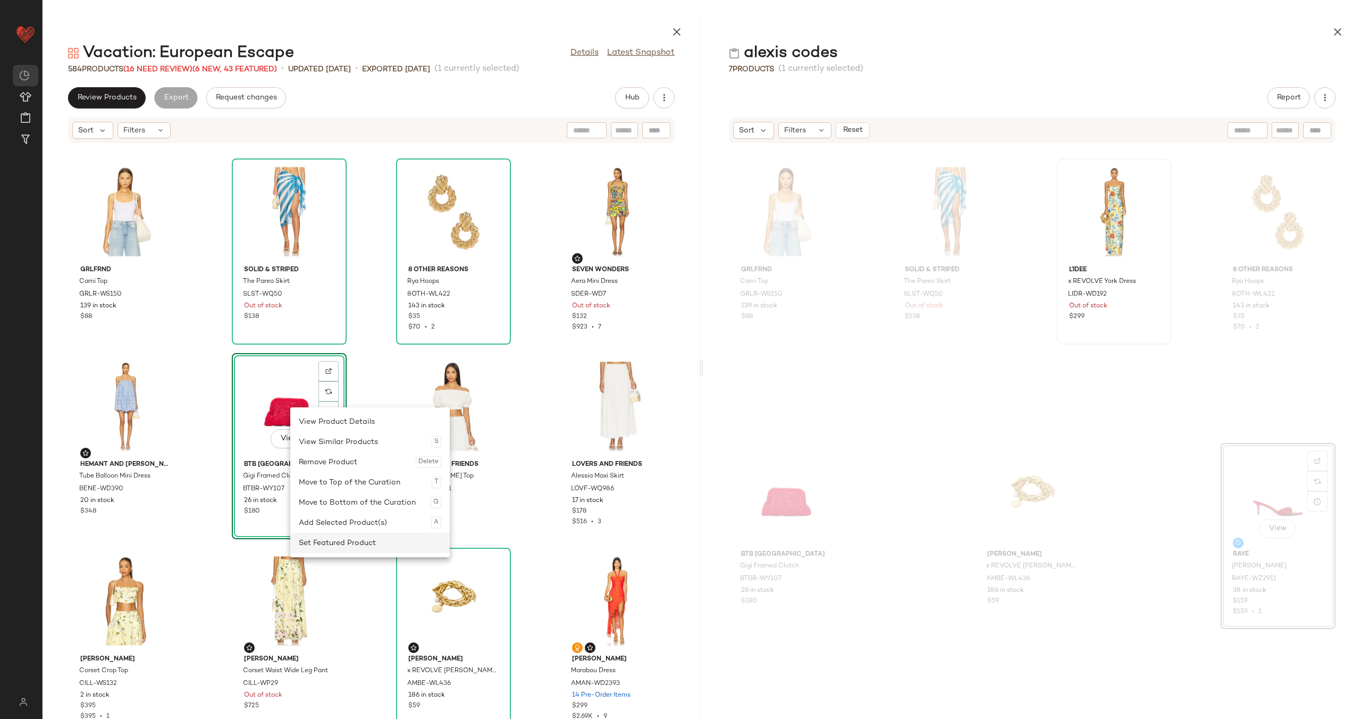
click at [346, 546] on div "Set Featured Product" at bounding box center [370, 543] width 143 height 20
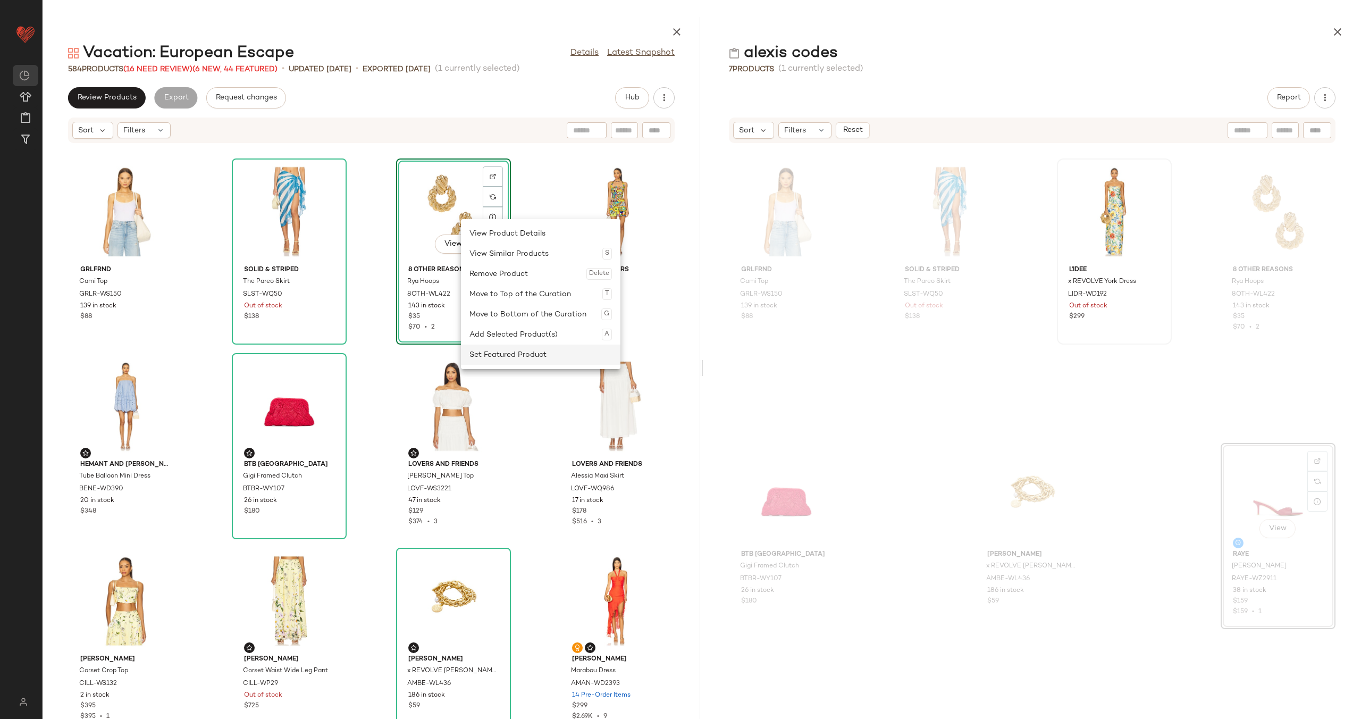
click at [497, 351] on div "Set Featured Product" at bounding box center [541, 355] width 143 height 20
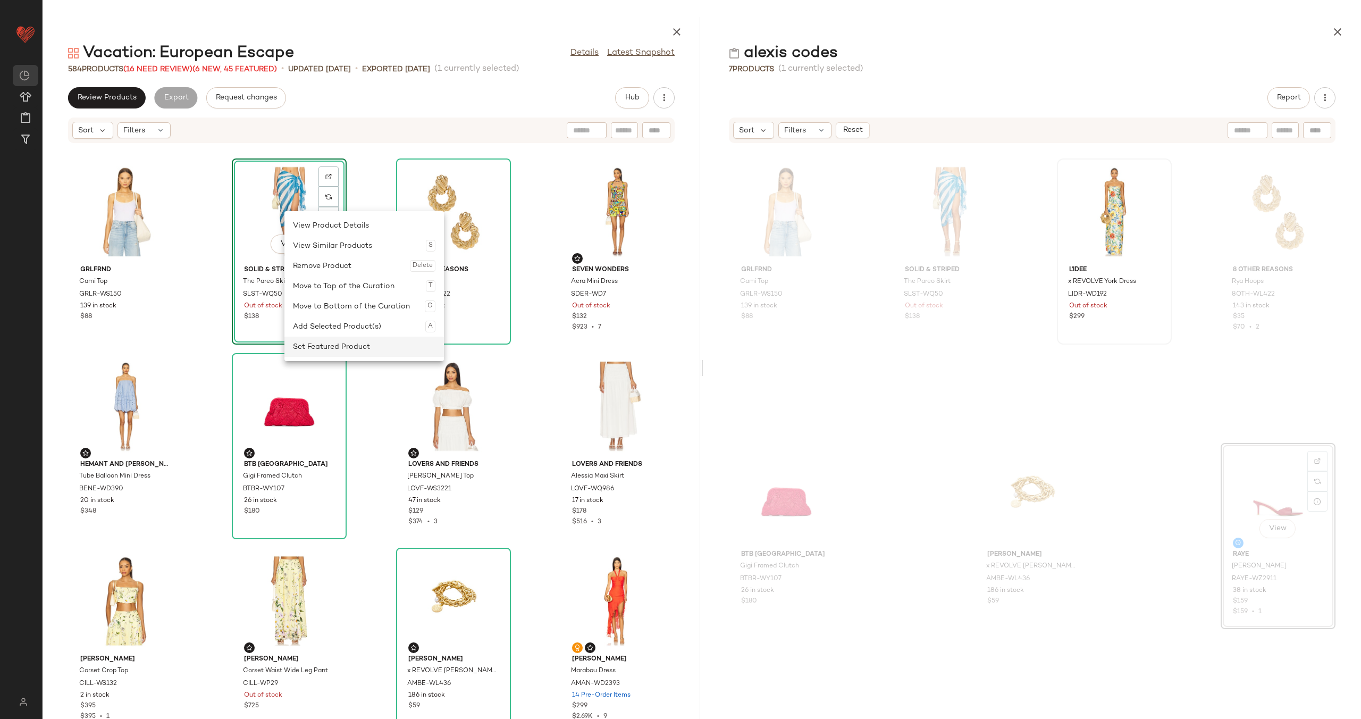
click at [336, 344] on div "Set Featured Product" at bounding box center [364, 347] width 143 height 20
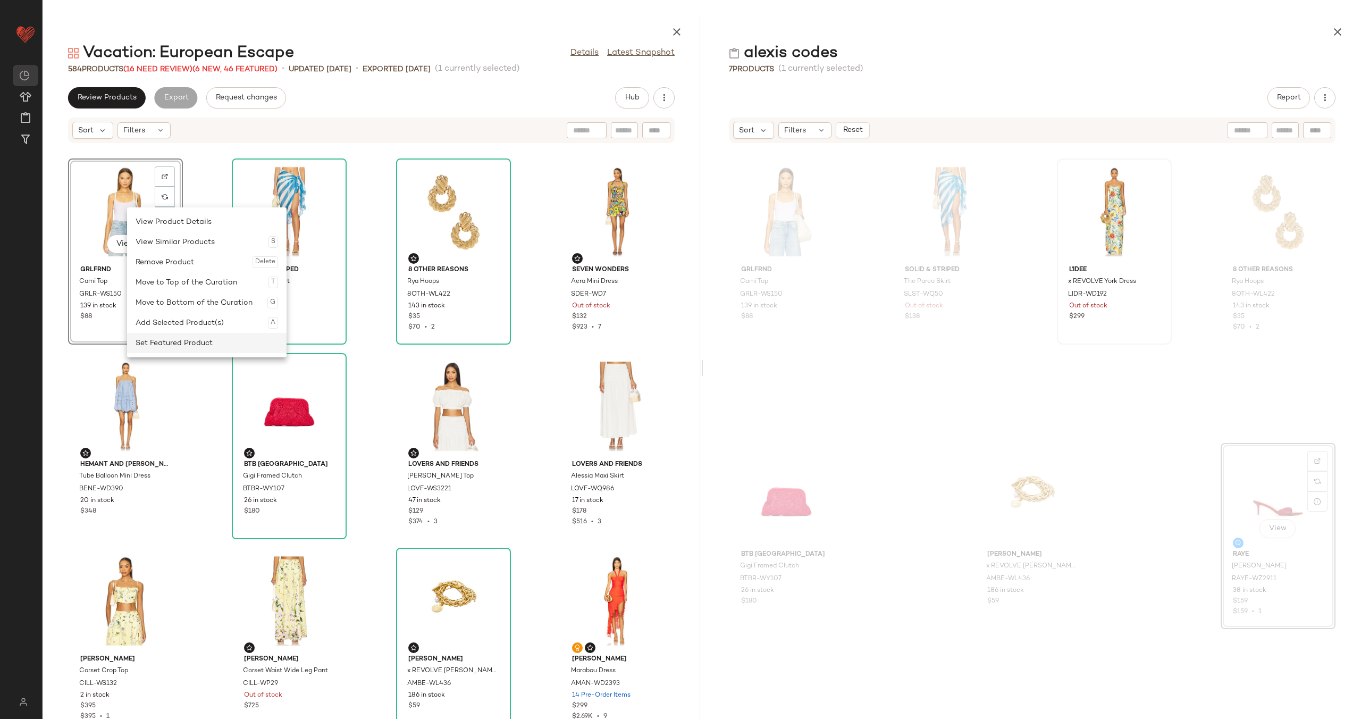
click at [187, 339] on div "Set Featured Product" at bounding box center [207, 343] width 143 height 20
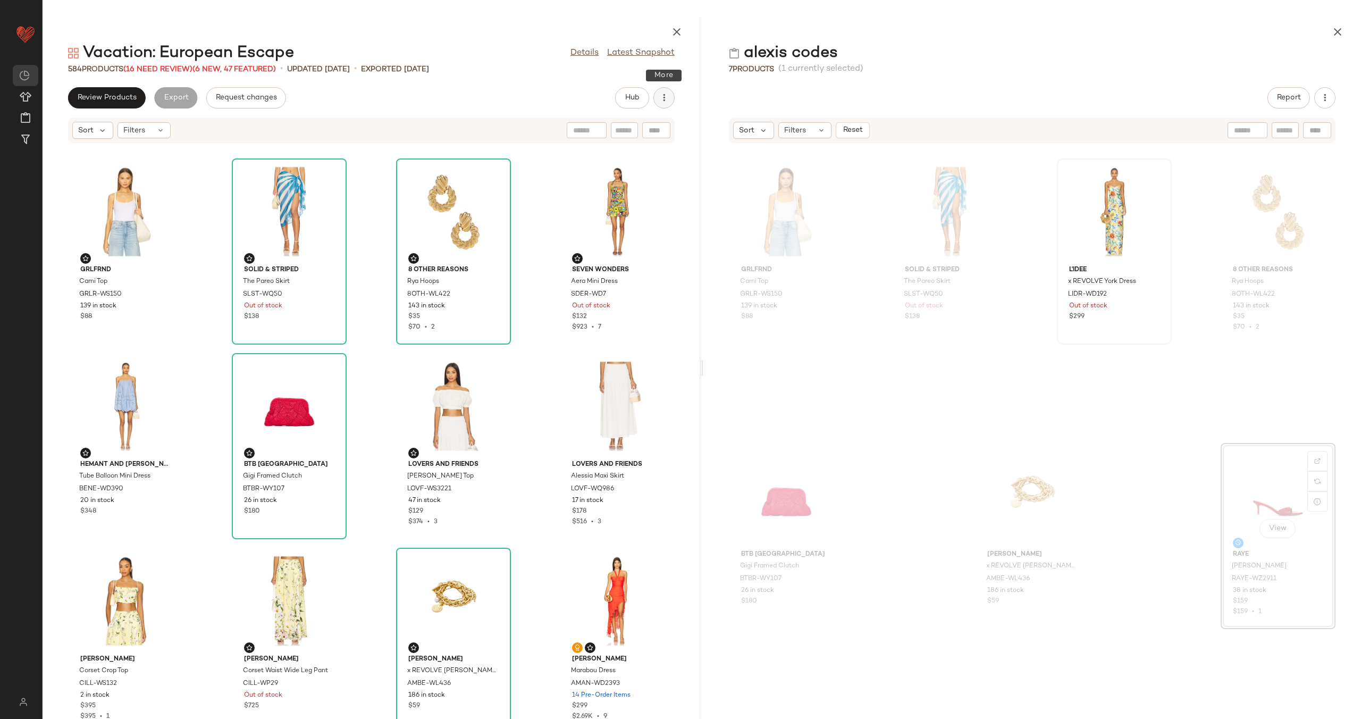
click at [659, 98] on icon "button" at bounding box center [664, 98] width 11 height 11
click at [617, 178] on span "Clear Suggested Products" at bounding box center [616, 179] width 100 height 11
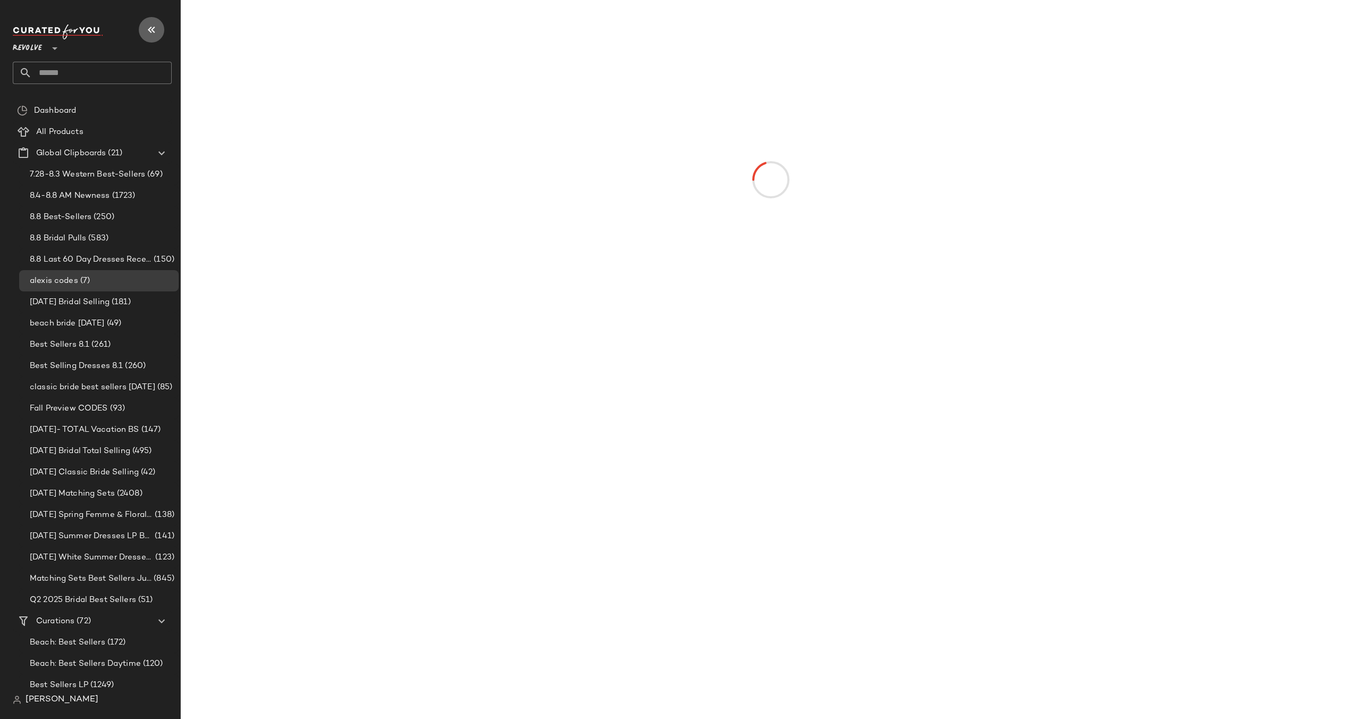
click at [155, 29] on icon "button" at bounding box center [151, 29] width 13 height 13
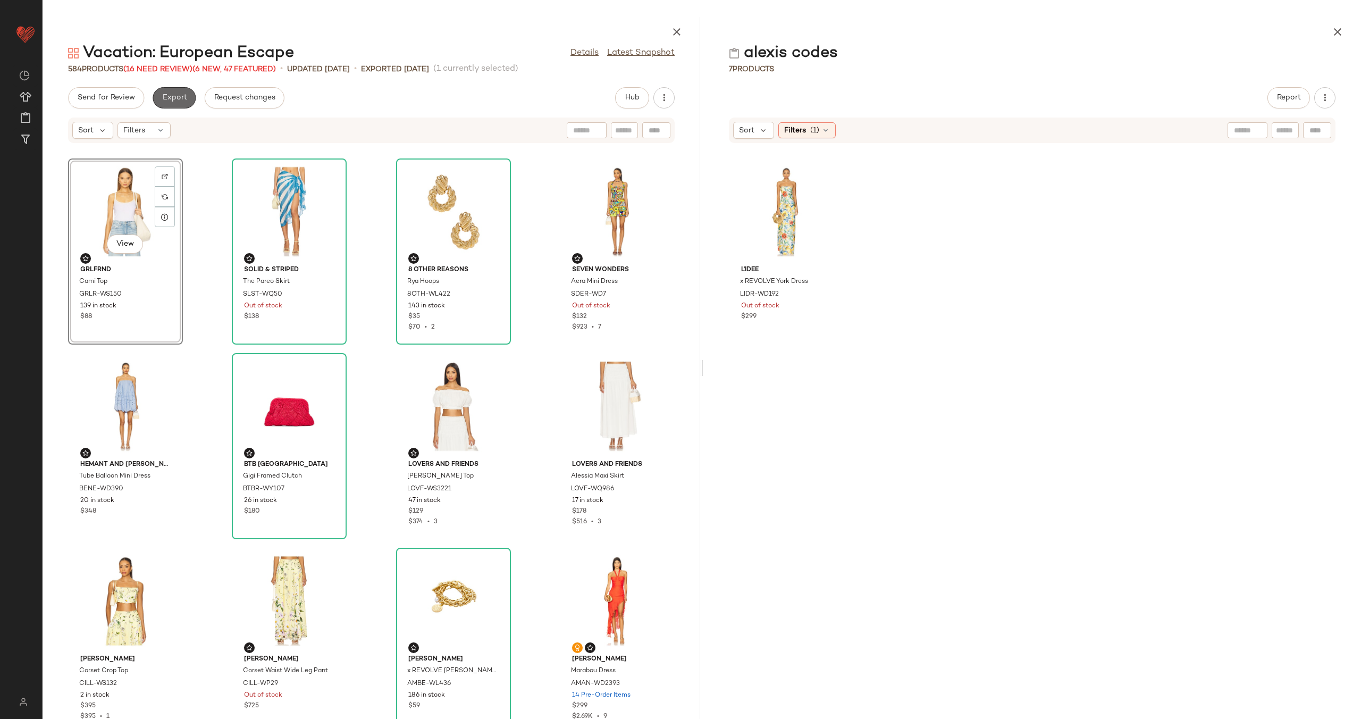
click at [173, 97] on span "Export" at bounding box center [174, 98] width 25 height 9
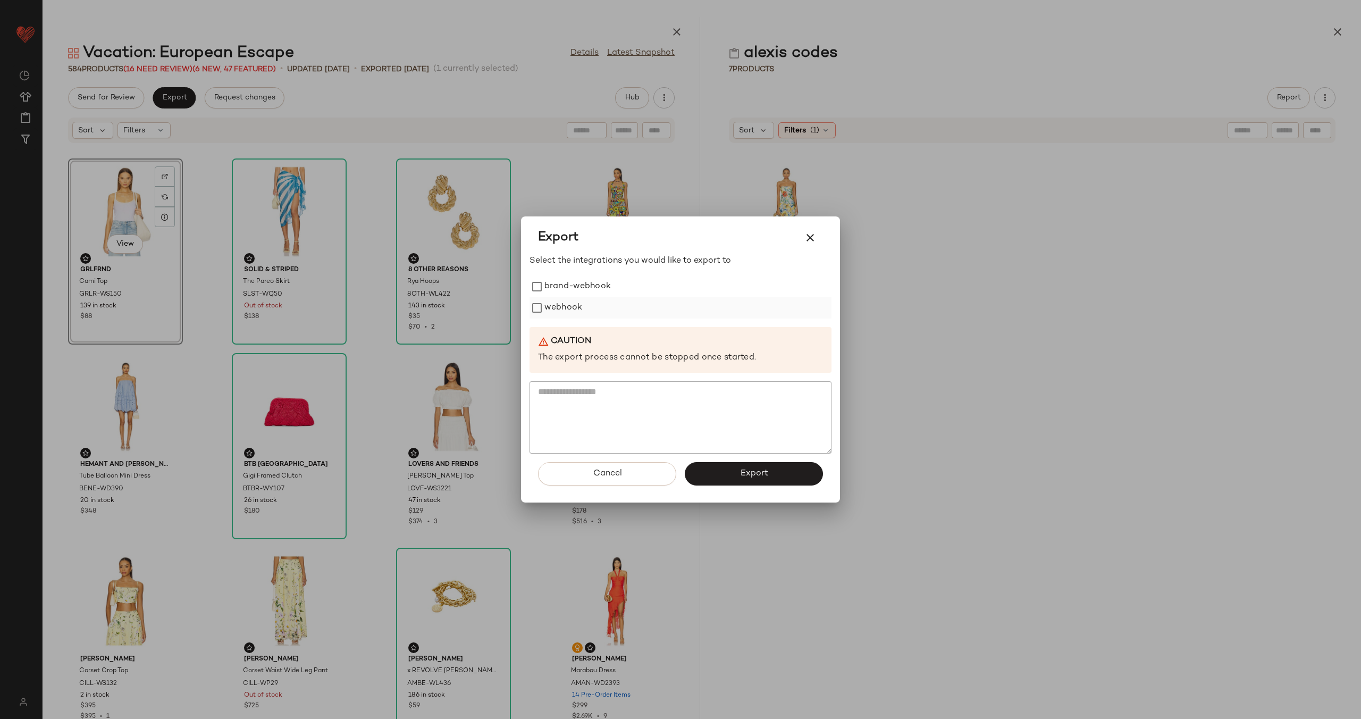
click at [562, 307] on label "webhook" at bounding box center [564, 307] width 38 height 21
click at [765, 479] on span "Export" at bounding box center [754, 474] width 28 height 10
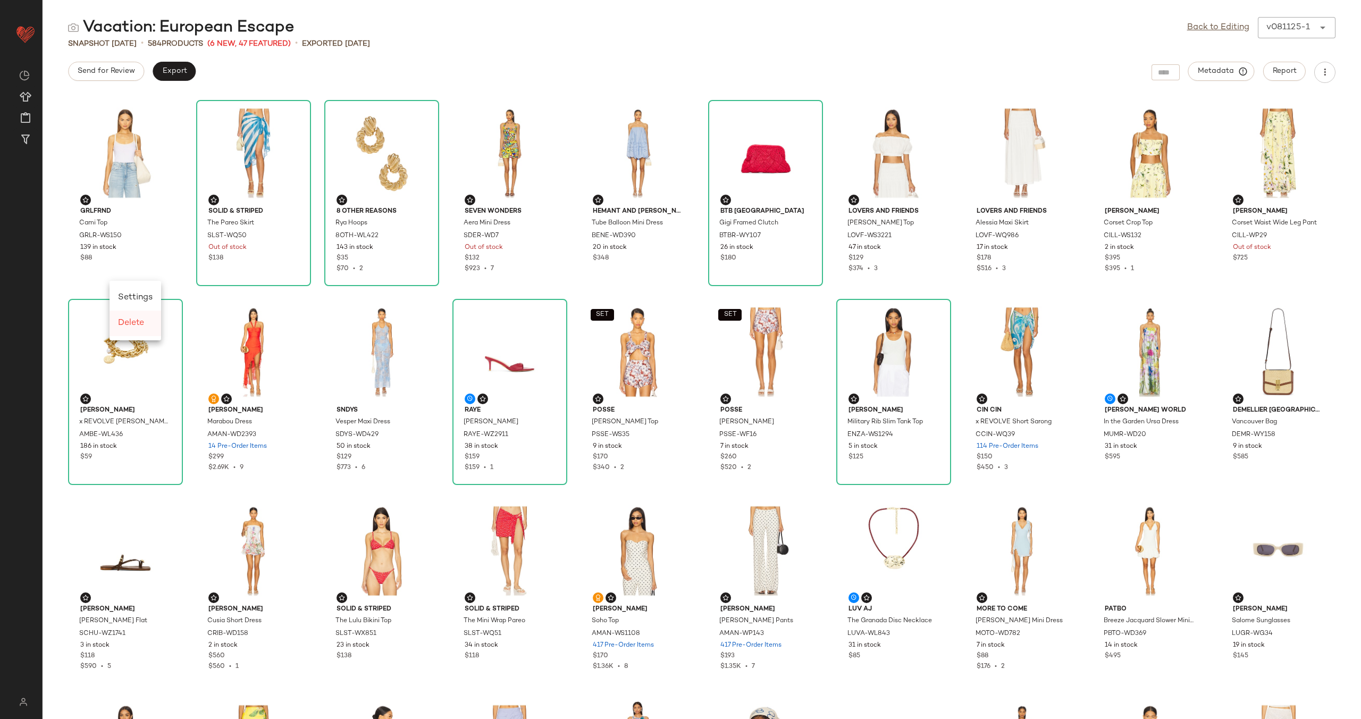
click at [123, 327] on span "Delete" at bounding box center [131, 323] width 26 height 9
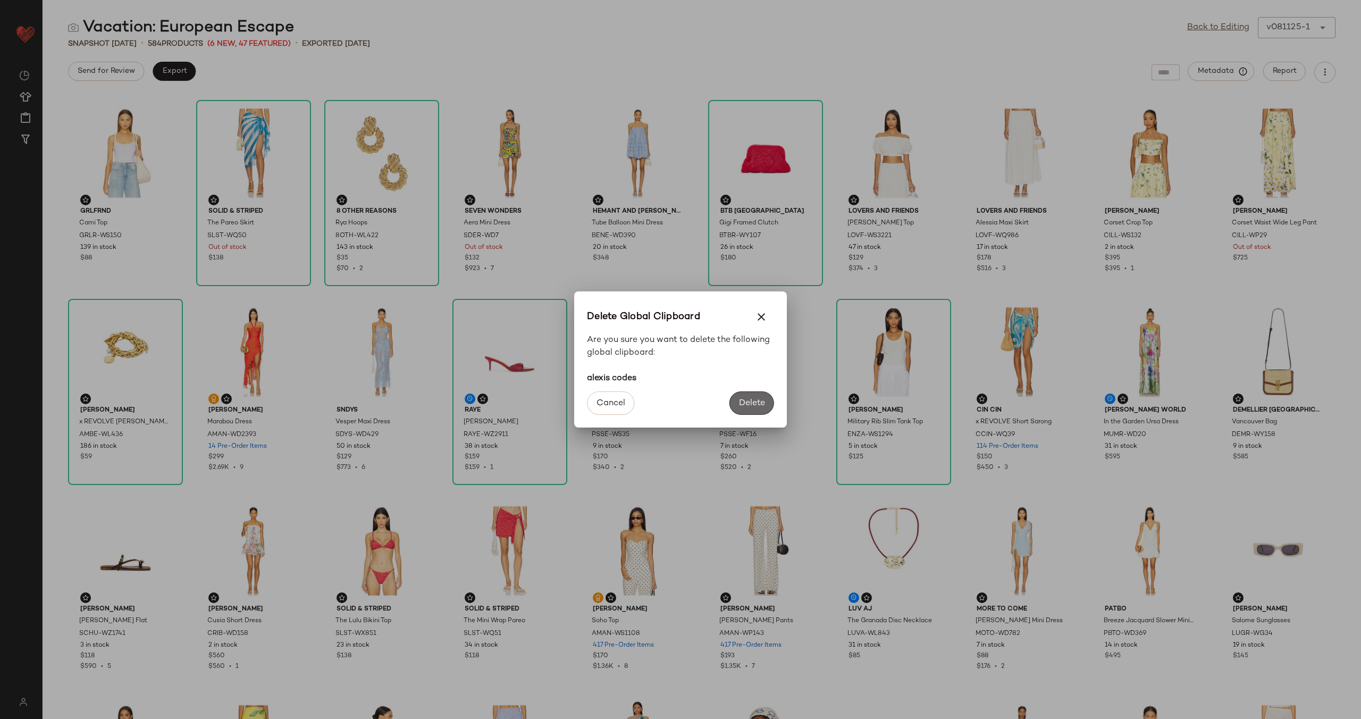
click at [747, 408] on button "Delete" at bounding box center [752, 402] width 45 height 23
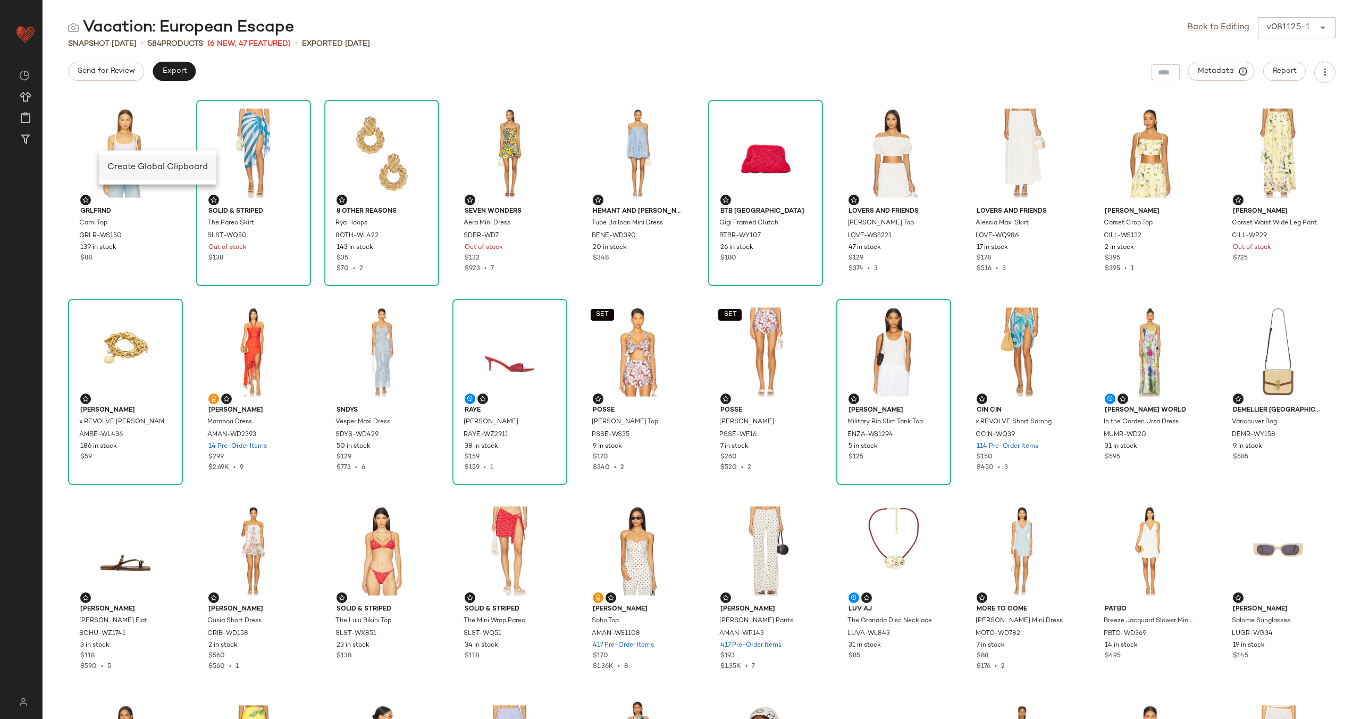
click at [120, 166] on span "Create Global Clipboard" at bounding box center [157, 167] width 101 height 9
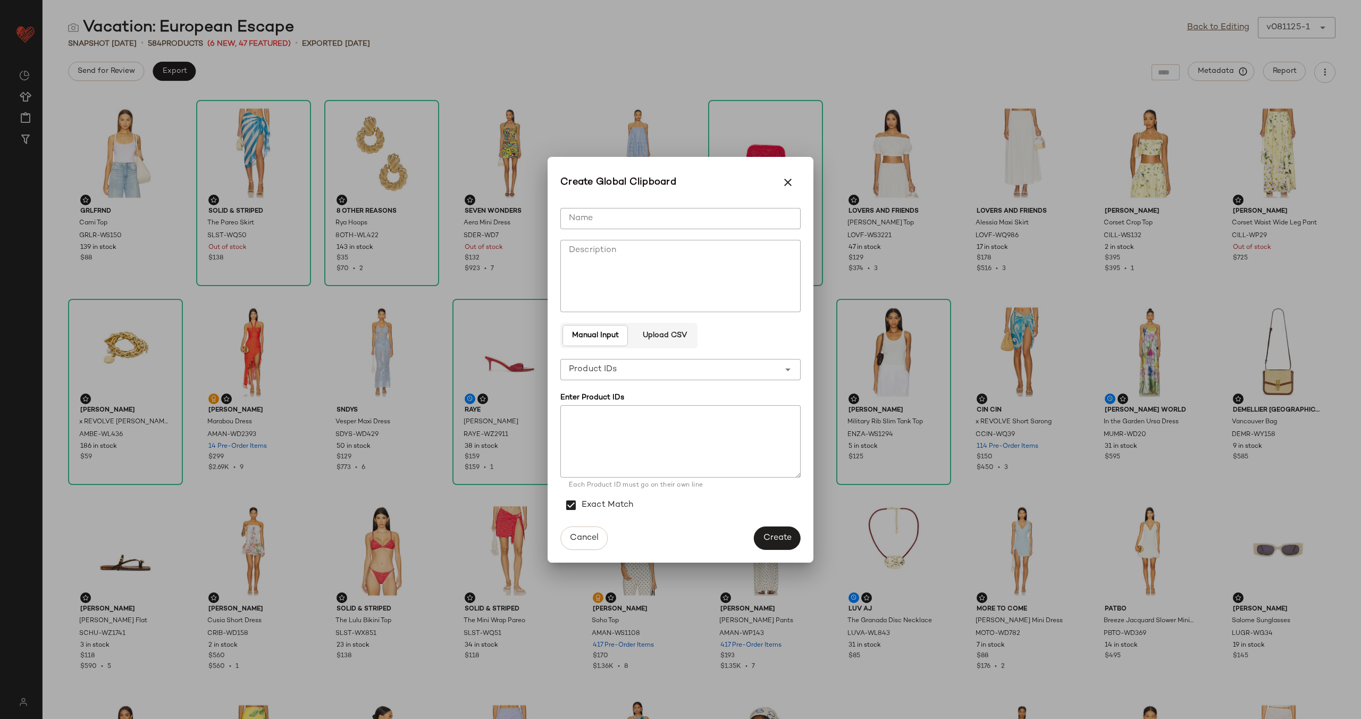
click at [600, 217] on input "Name" at bounding box center [681, 218] width 240 height 21
type input "**********"
click at [653, 422] on textarea at bounding box center [681, 441] width 240 height 72
paste textarea "**********"
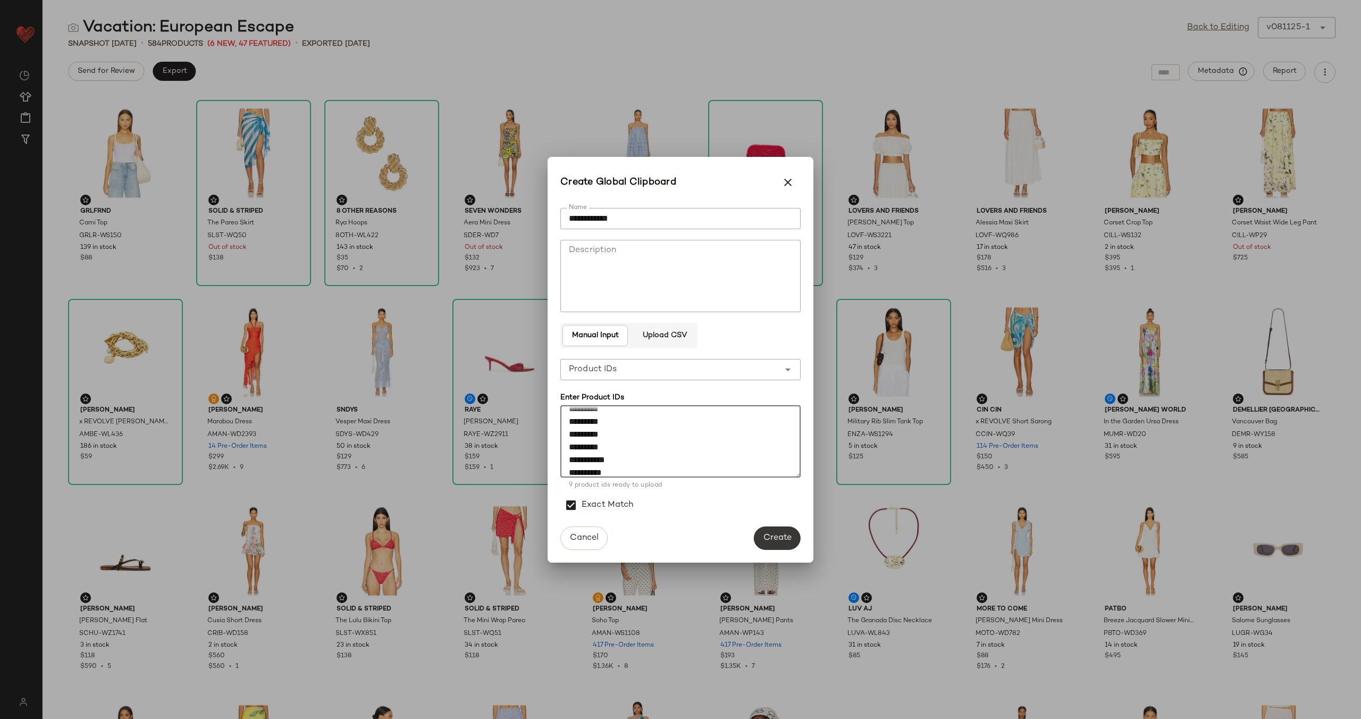
type textarea "**********"
click at [766, 540] on span "Create" at bounding box center [777, 538] width 29 height 10
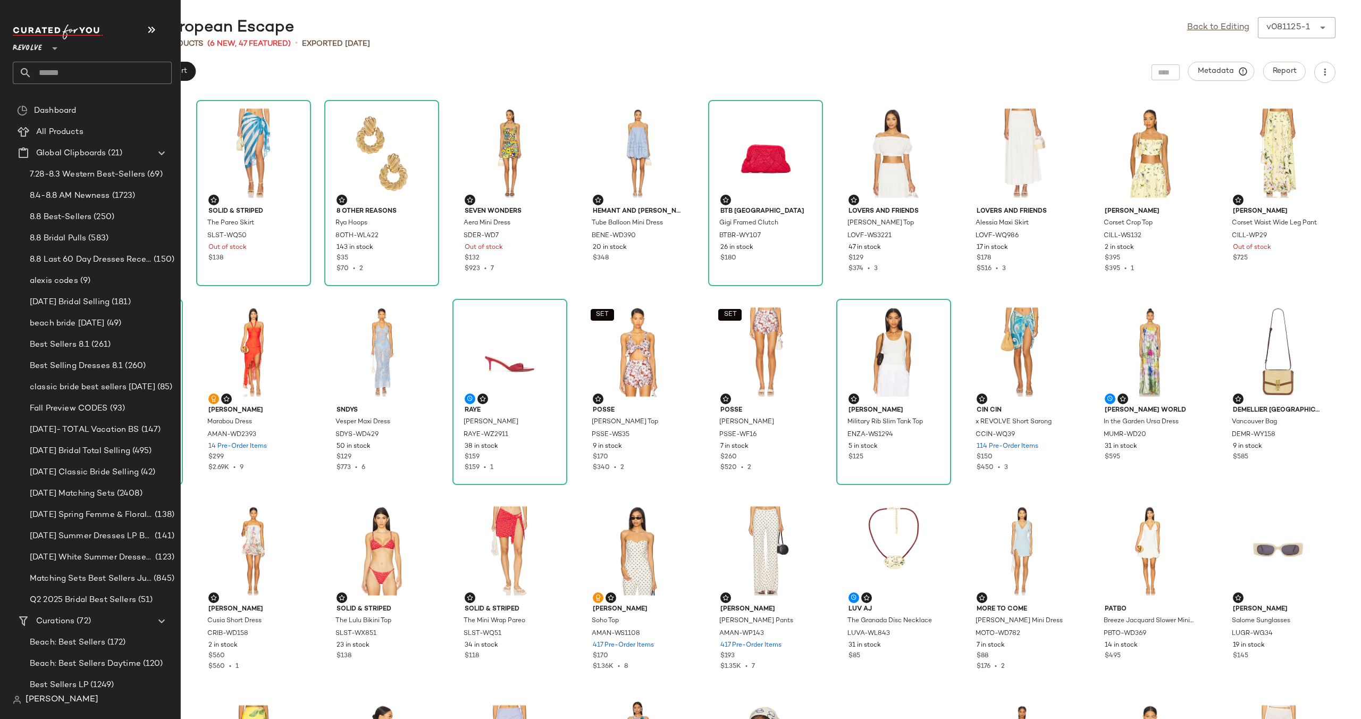
click at [73, 62] on input "text" at bounding box center [102, 73] width 140 height 22
type input "*******"
click at [74, 78] on input "*******" at bounding box center [92, 73] width 159 height 22
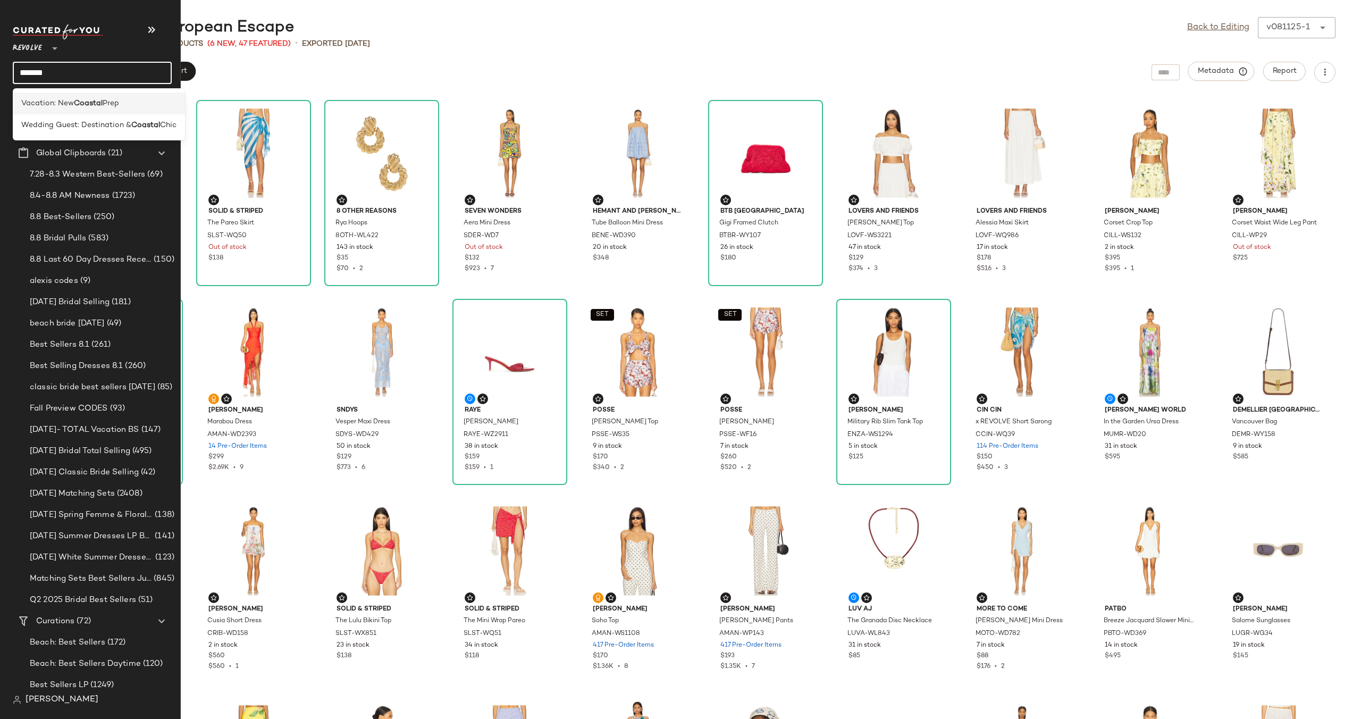
click at [76, 104] on b "Coastal" at bounding box center [88, 103] width 29 height 11
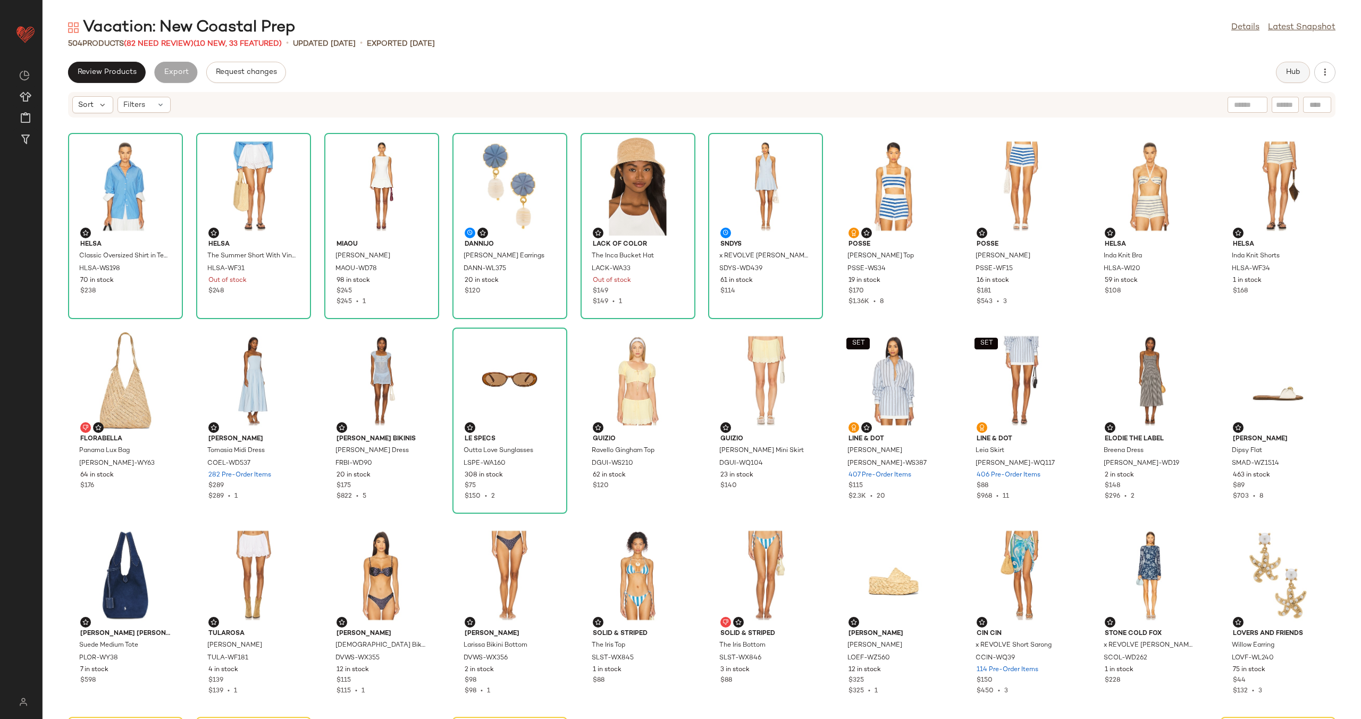
click at [1288, 76] on span "Hub" at bounding box center [1293, 72] width 15 height 9
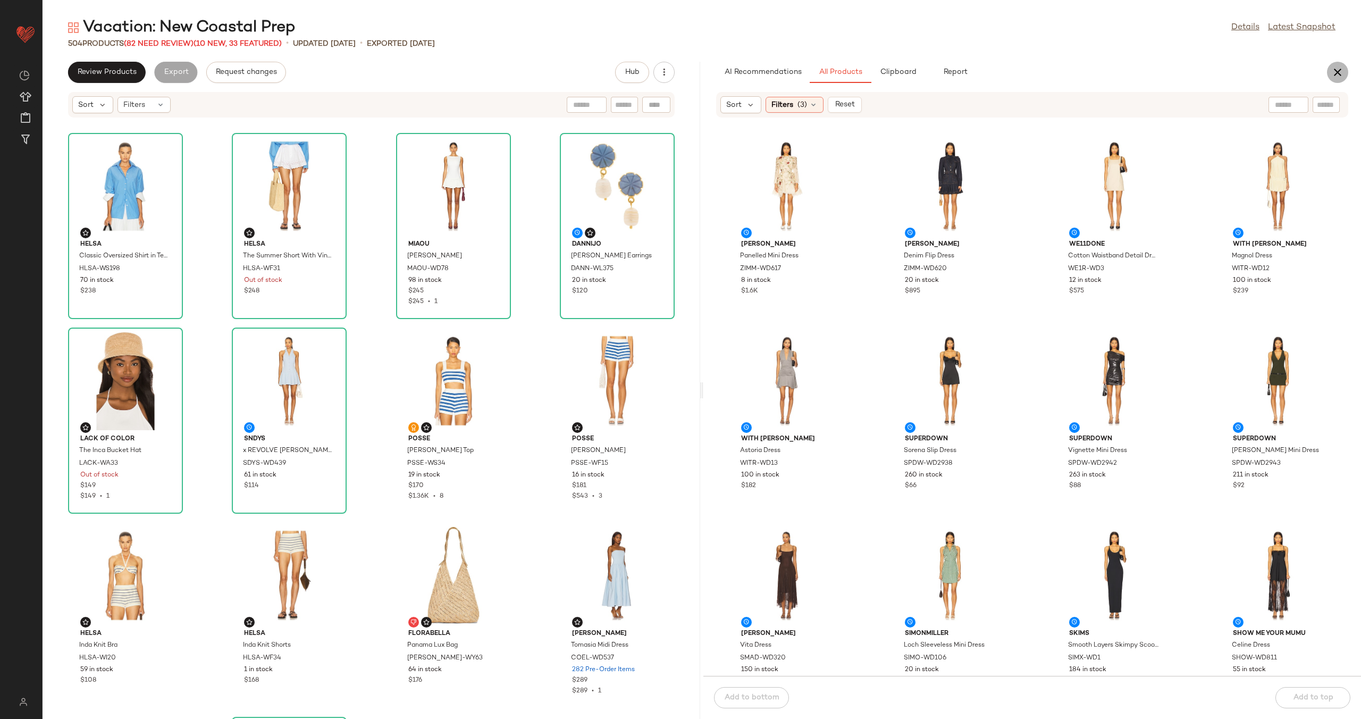
click at [1342, 69] on icon "button" at bounding box center [1338, 72] width 13 height 13
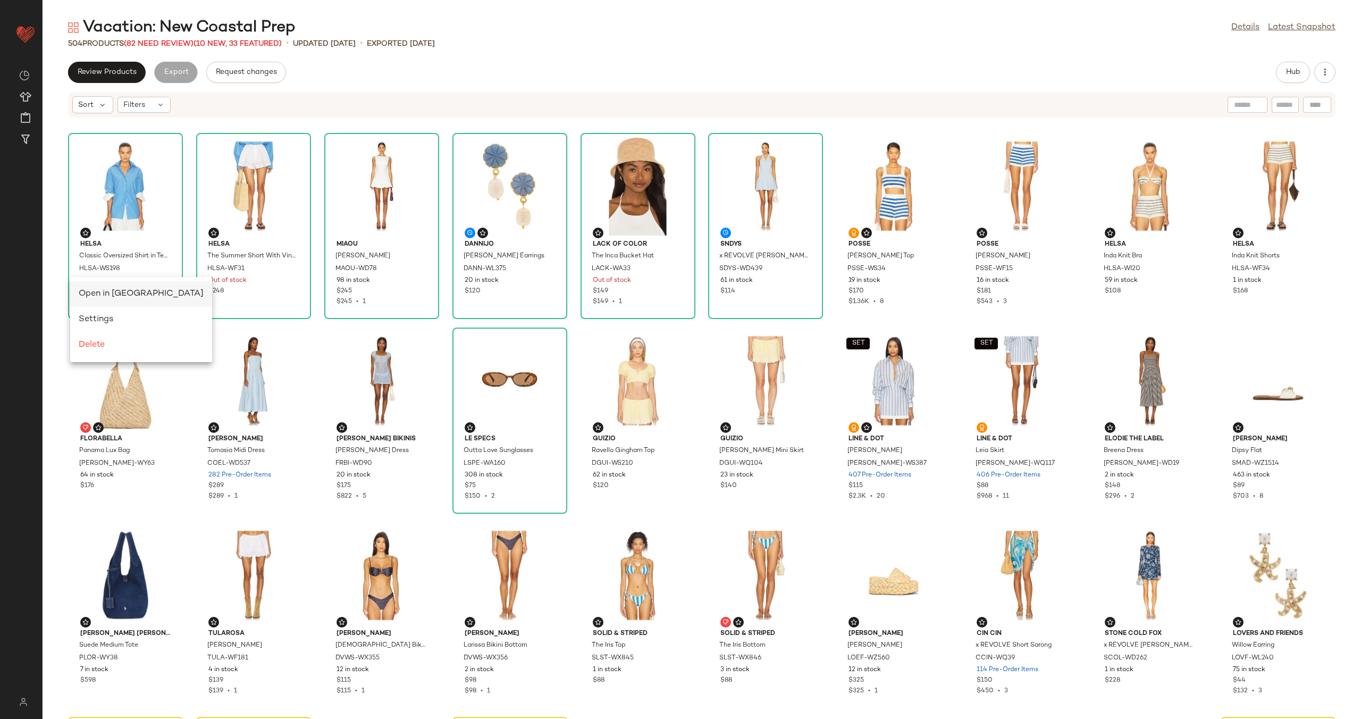
click at [107, 291] on span "Open in [GEOGRAPHIC_DATA]" at bounding box center [141, 293] width 125 height 9
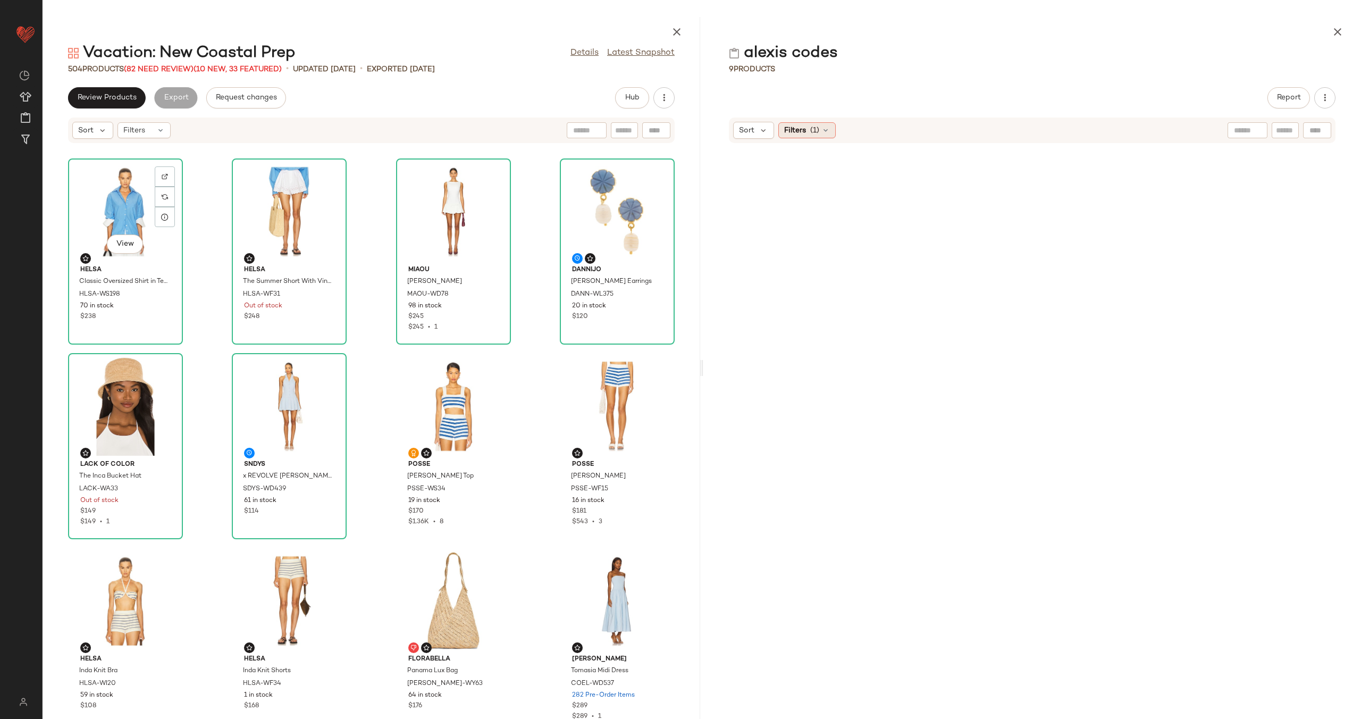
click at [826, 132] on icon at bounding box center [826, 130] width 9 height 9
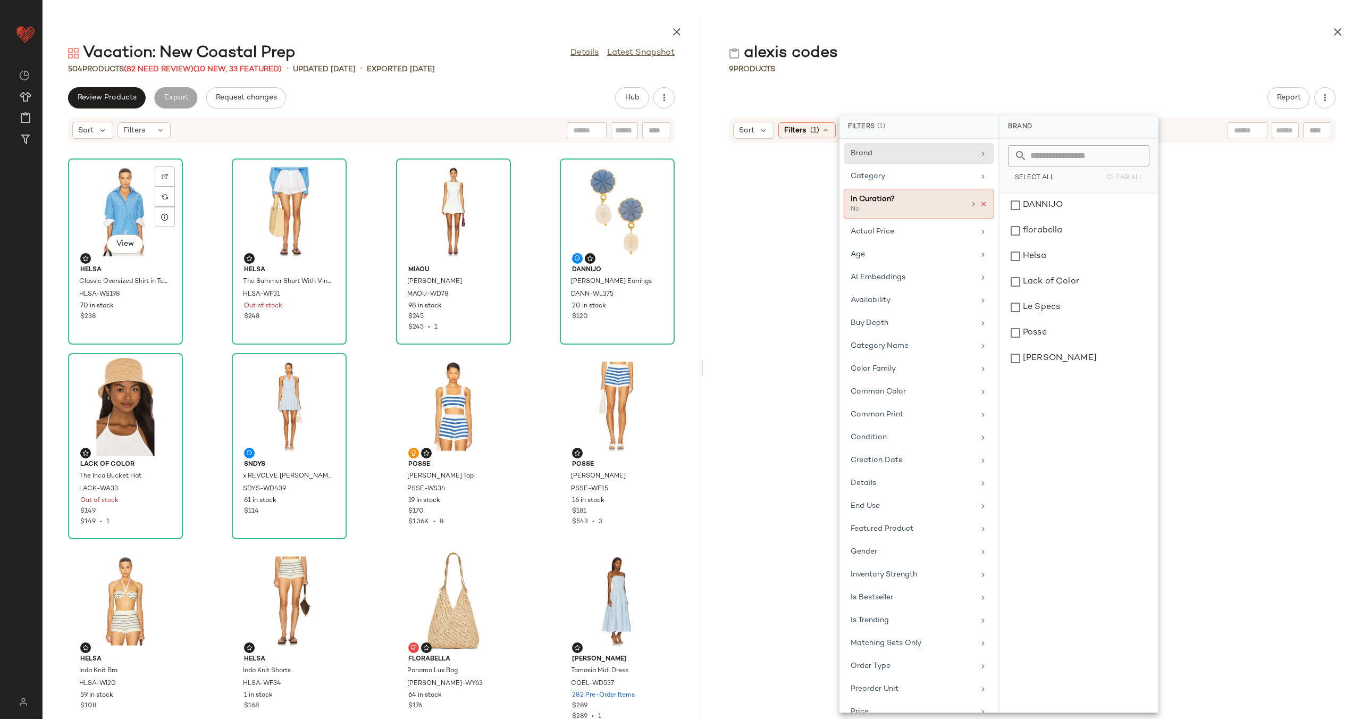
click at [982, 203] on icon at bounding box center [983, 203] width 7 height 7
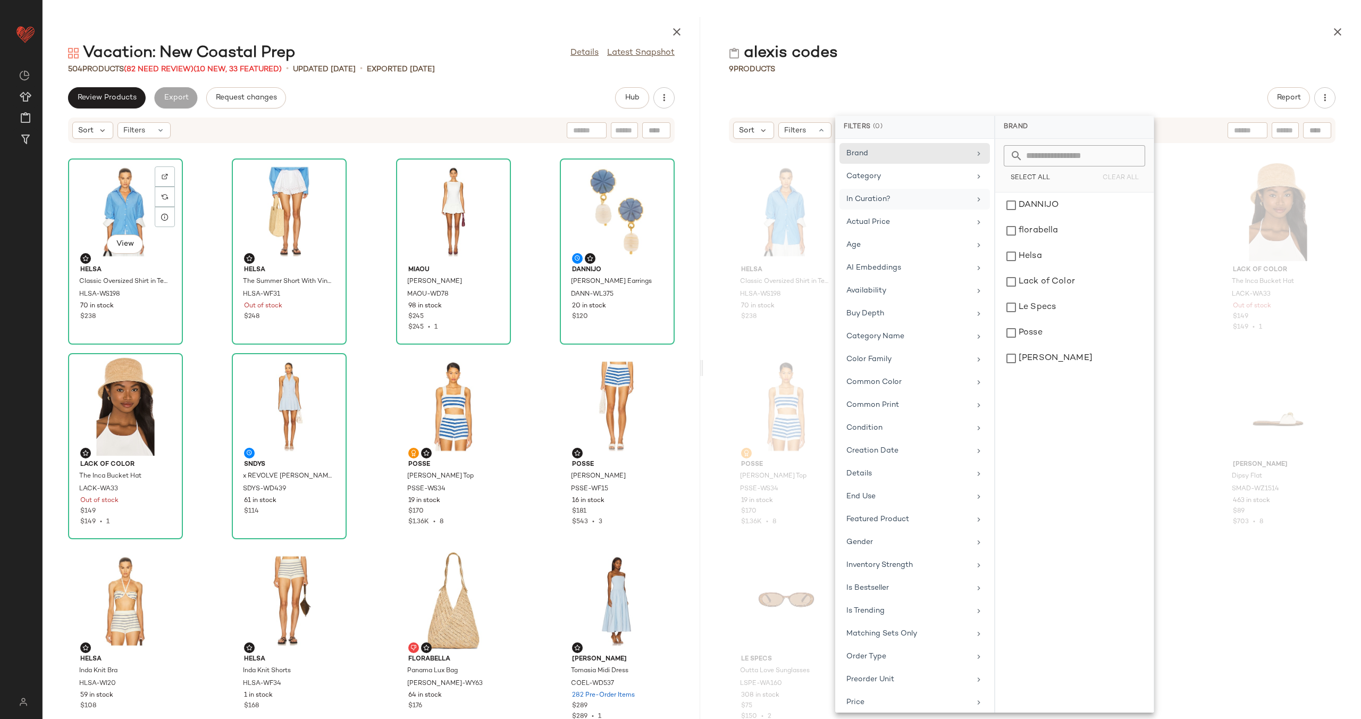
click at [715, 185] on div "Helsa Classic Oversized Shirt in Tech Poplin HLSA-WS198 70 in stock $238 Helsa …" at bounding box center [1033, 437] width 658 height 563
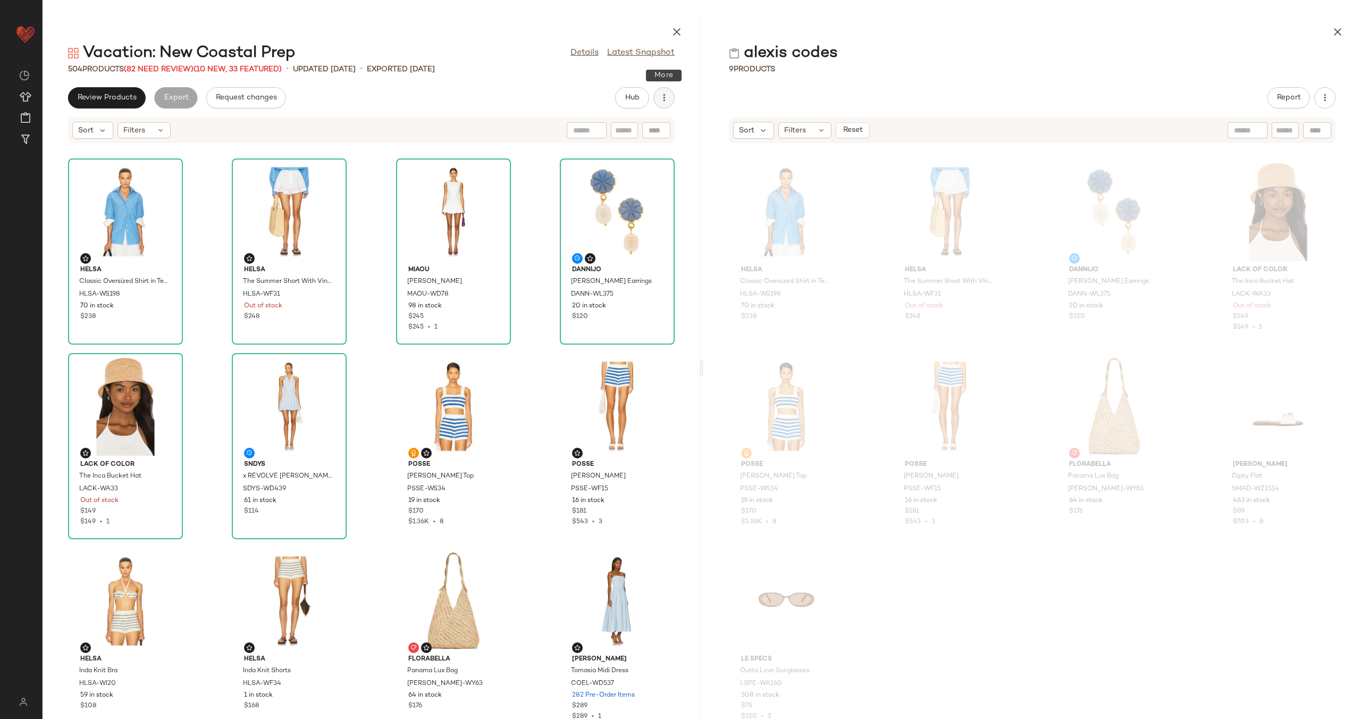
click at [659, 99] on icon "button" at bounding box center [664, 98] width 11 height 11
click at [634, 180] on span "Clear Suggested Products" at bounding box center [616, 179] width 100 height 11
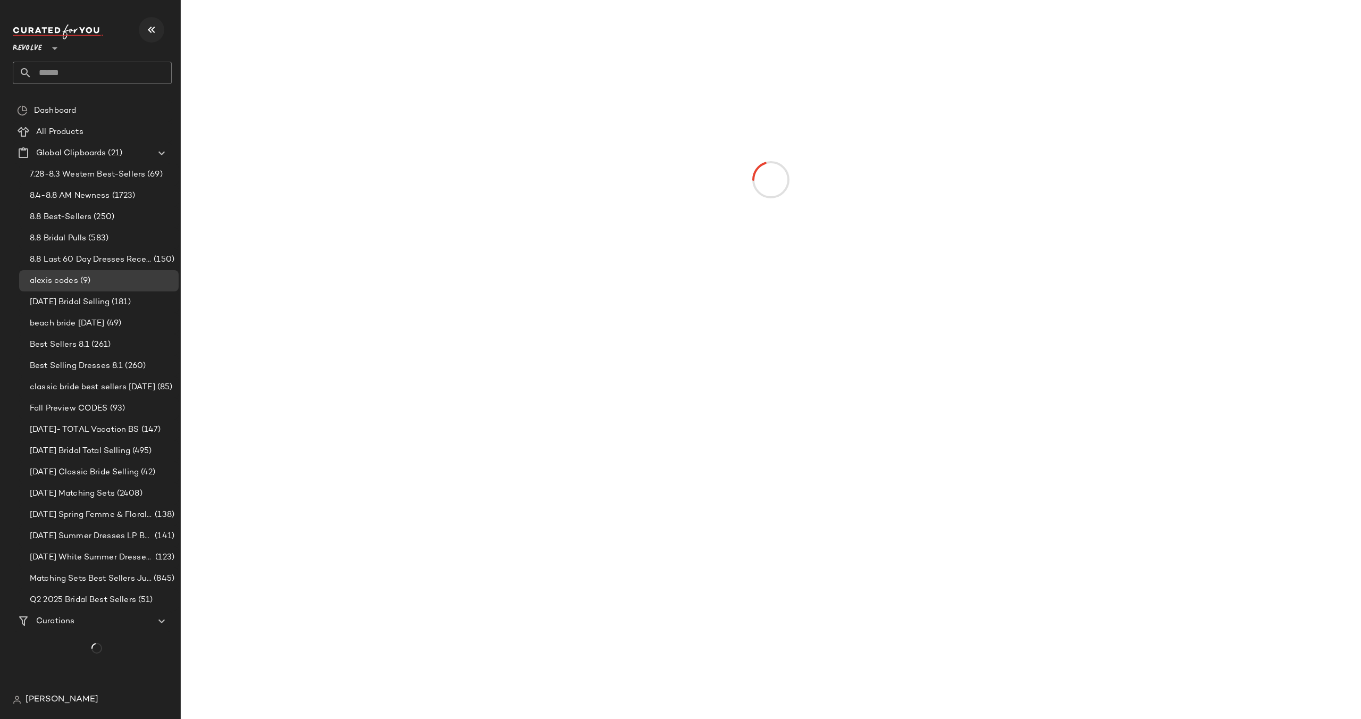
click at [152, 32] on icon "button" at bounding box center [151, 29] width 13 height 13
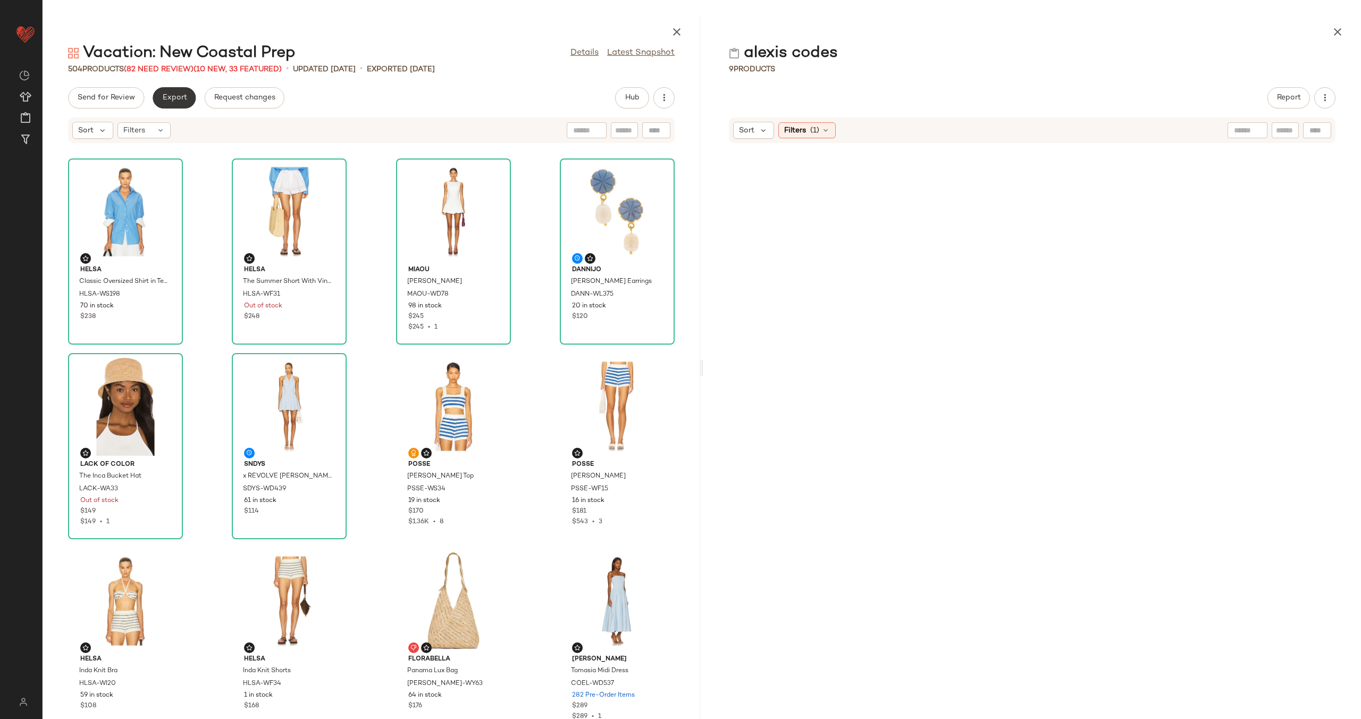
click at [171, 99] on span "Export" at bounding box center [174, 98] width 25 height 9
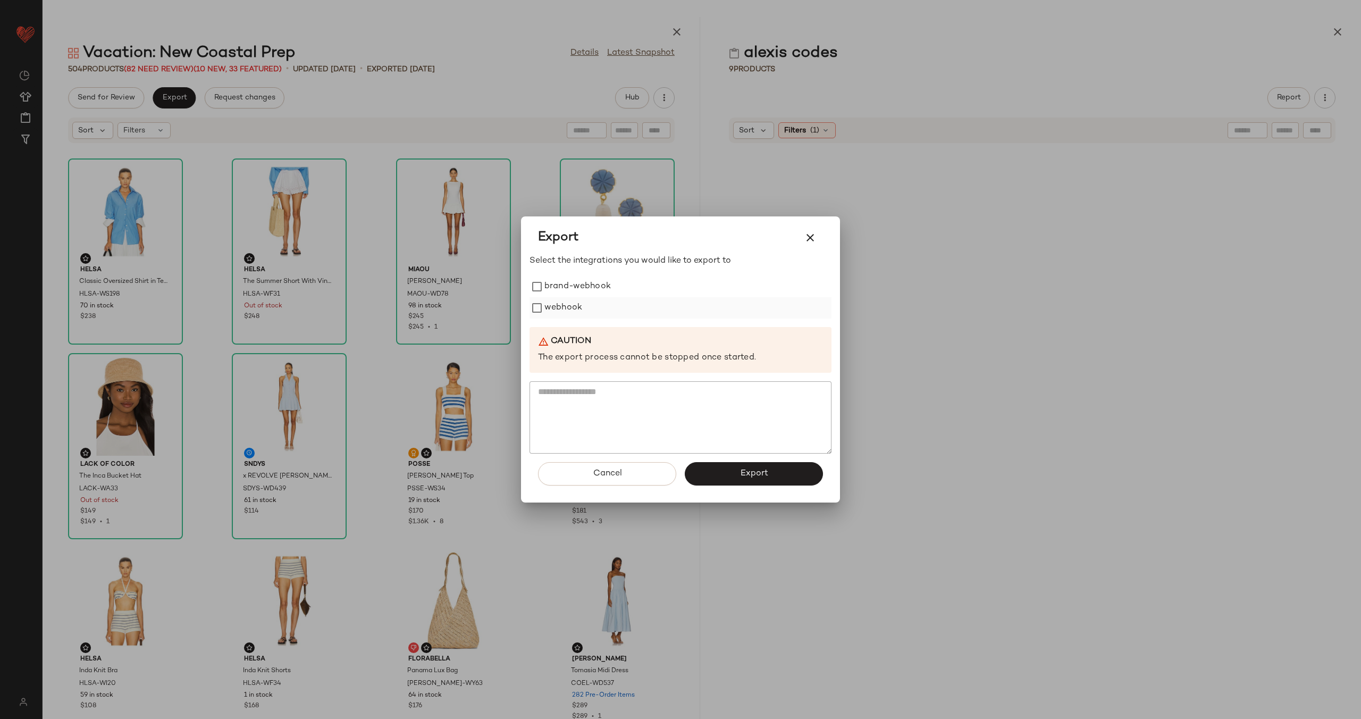
click at [550, 306] on label "webhook" at bounding box center [564, 307] width 38 height 21
click at [766, 470] on span "Export" at bounding box center [754, 474] width 28 height 10
